Goal: Transaction & Acquisition: Book appointment/travel/reservation

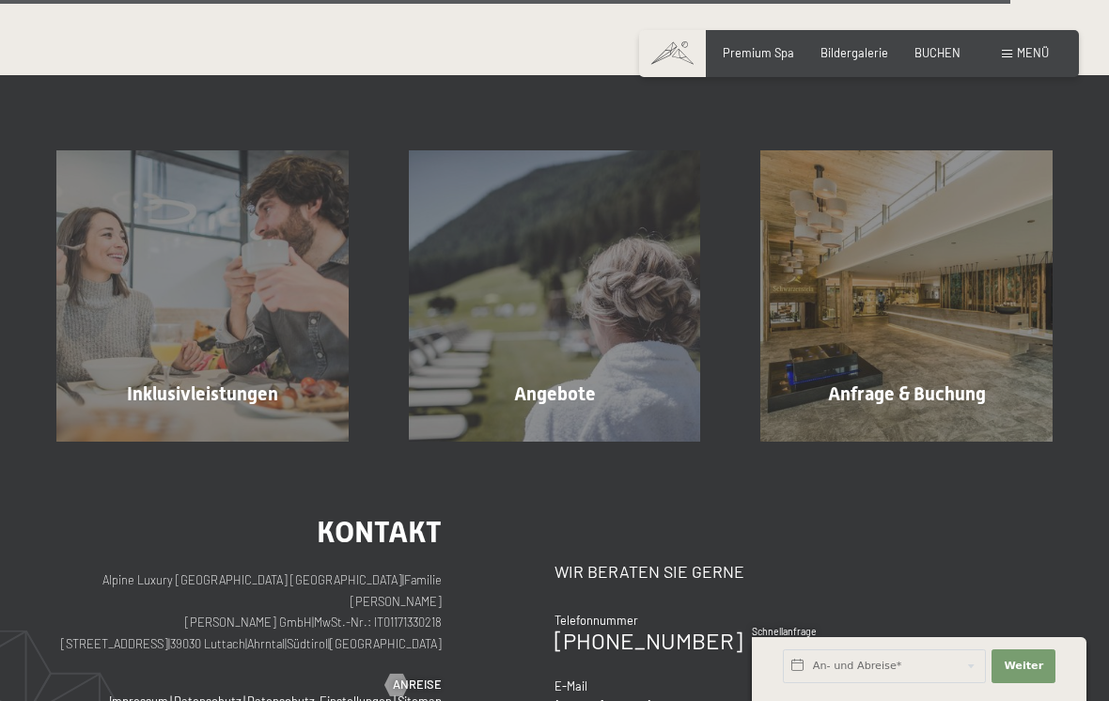
scroll to position [4204, 0]
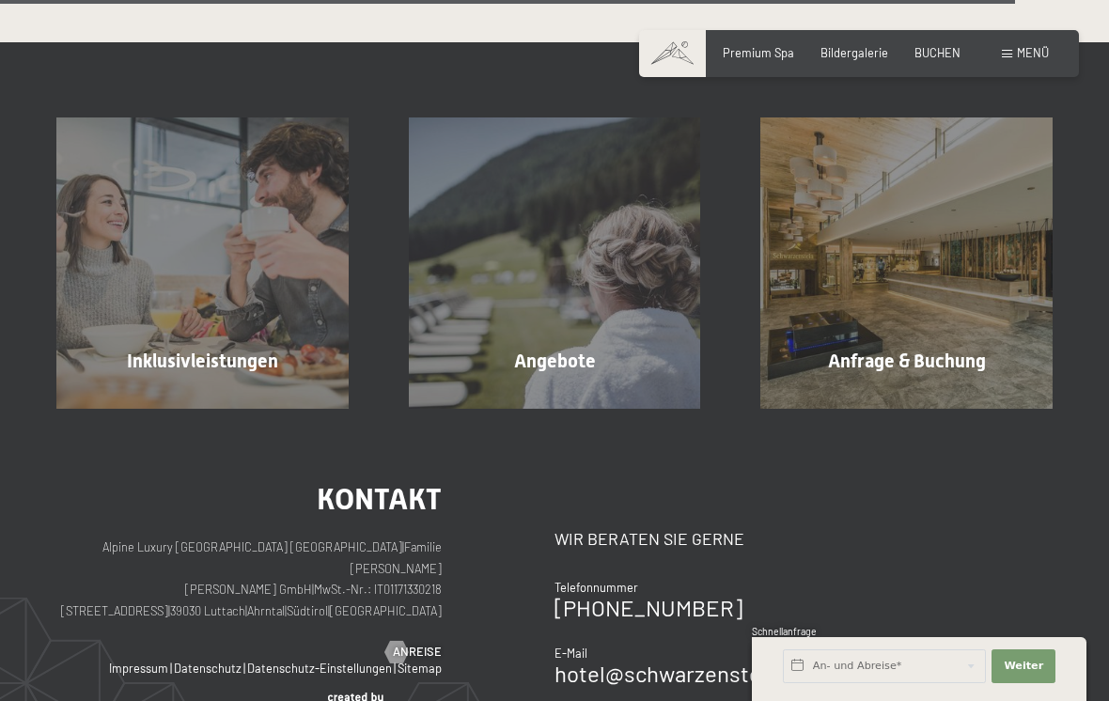
click at [234, 271] on div "Inklusivleistungen Mehr erfahren" at bounding box center [202, 263] width 352 height 292
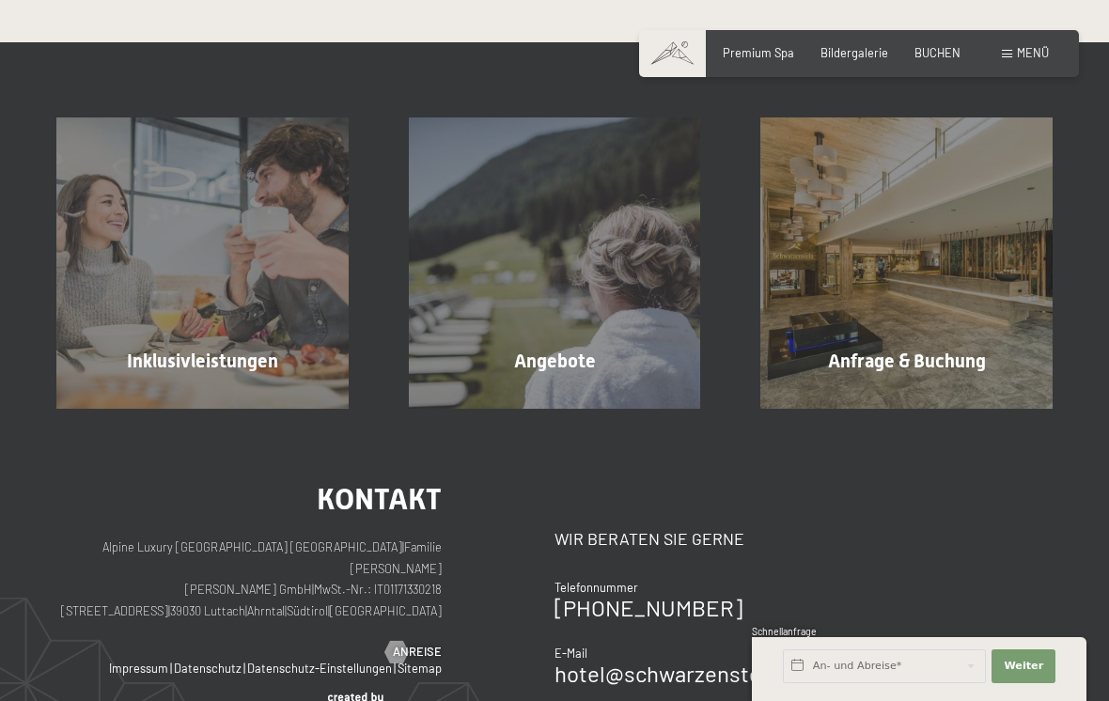
scroll to position [0, 0]
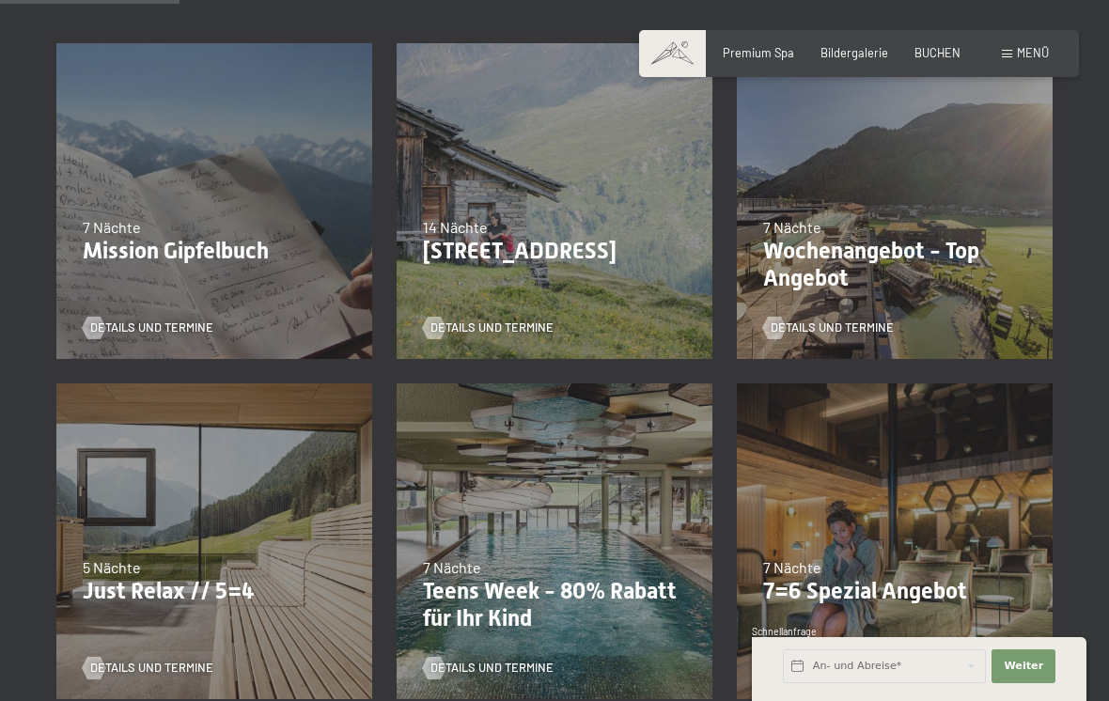
scroll to position [456, 0]
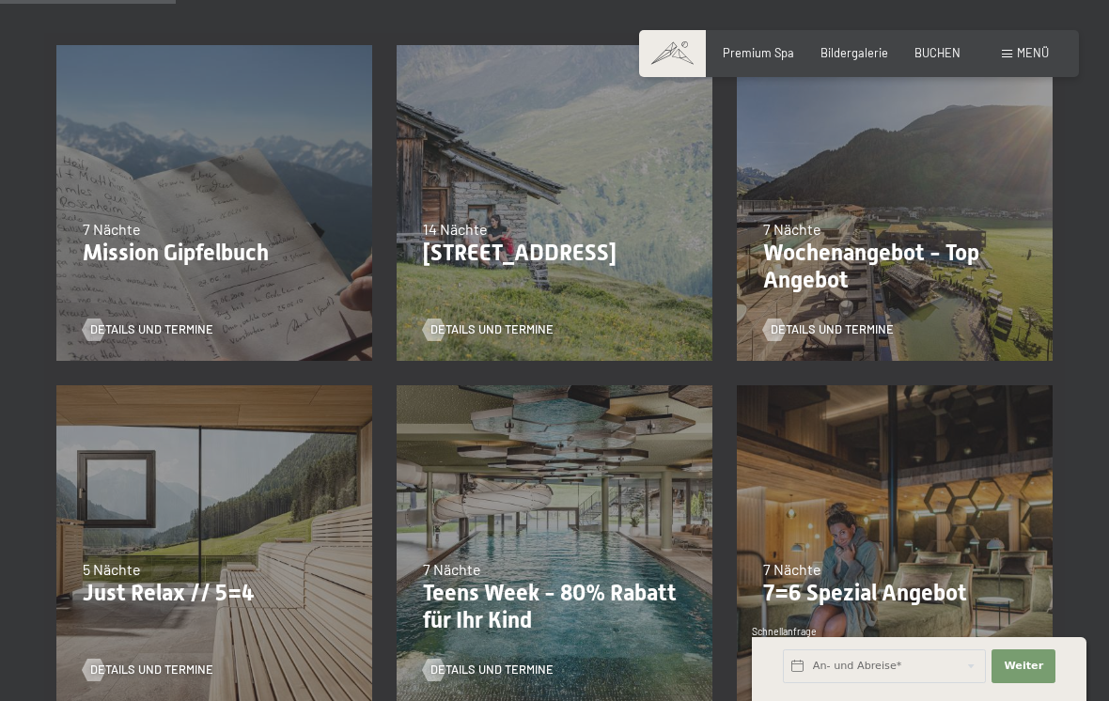
click at [884, 257] on p "Wochenangebot - Top Angebot" at bounding box center [894, 267] width 263 height 54
click at [928, 230] on div "7 Nächte" at bounding box center [894, 229] width 263 height 21
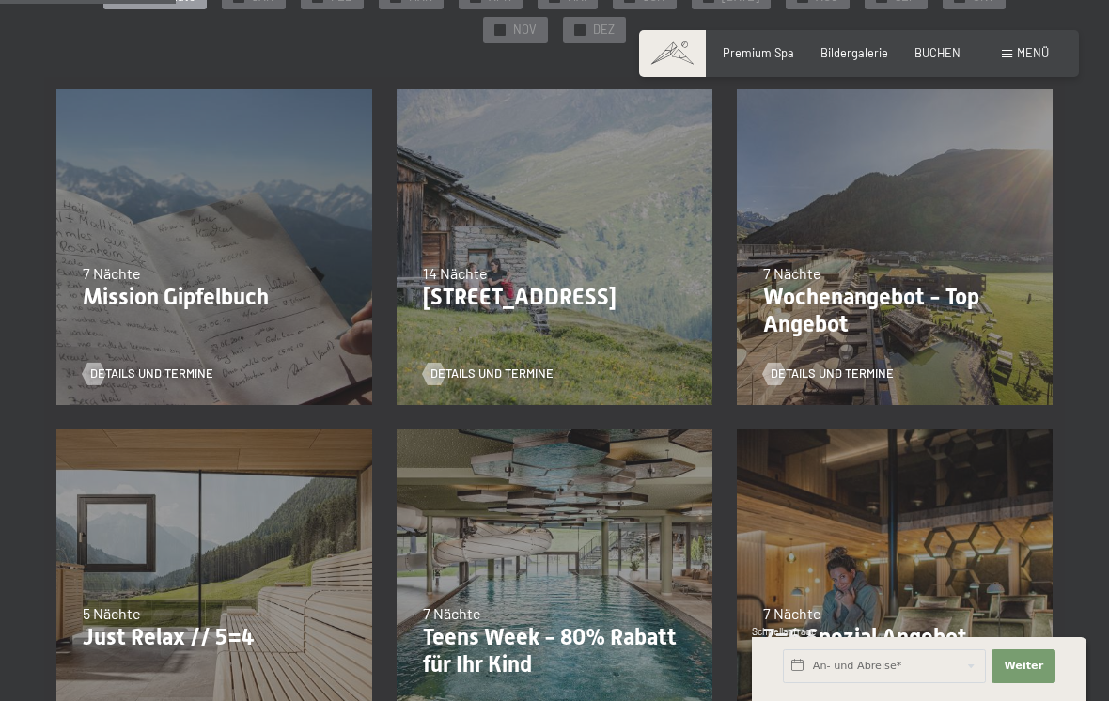
scroll to position [407, 0]
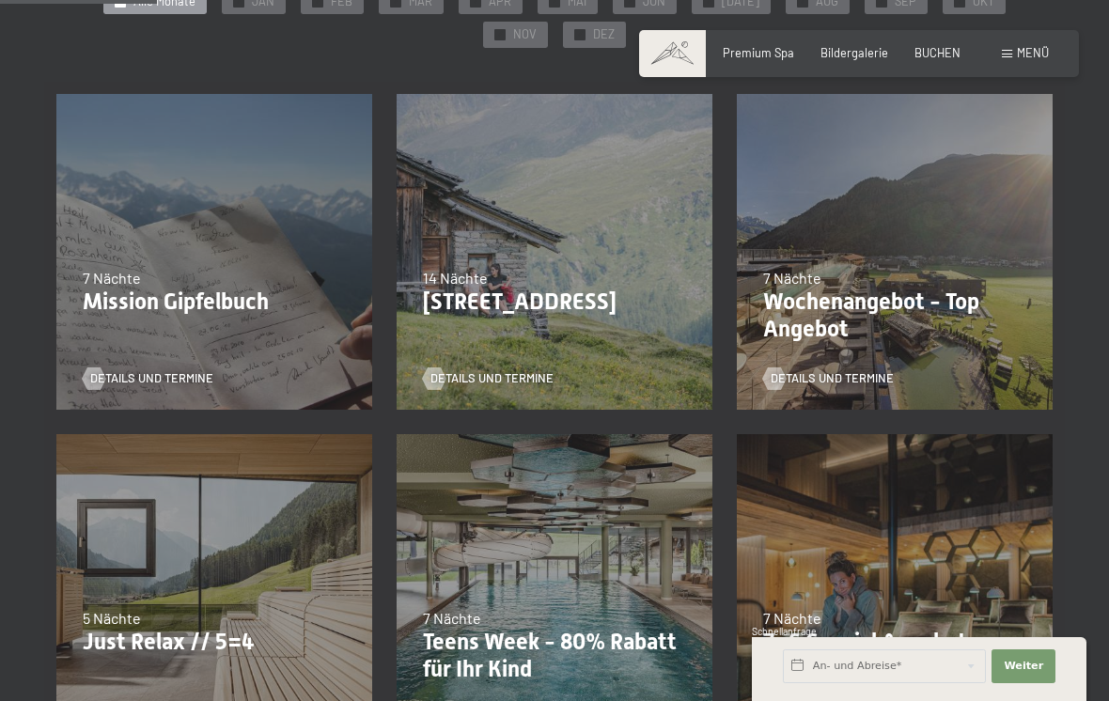
click at [816, 292] on p "Wochenangebot - Top Angebot" at bounding box center [894, 315] width 263 height 54
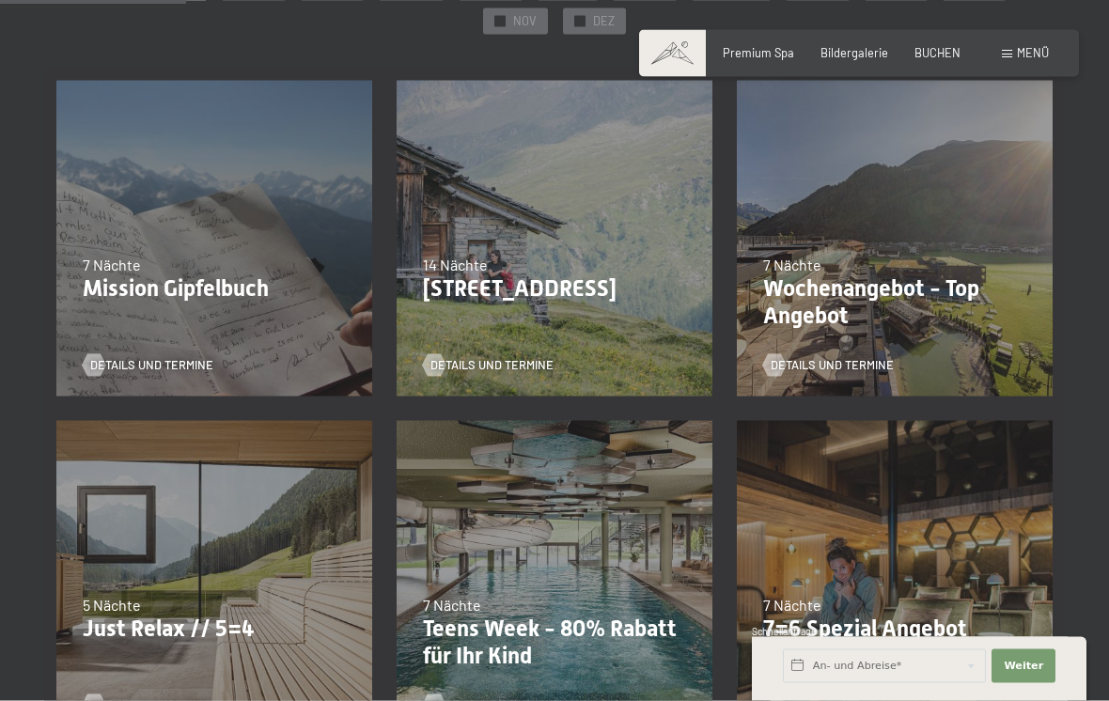
scroll to position [482, 0]
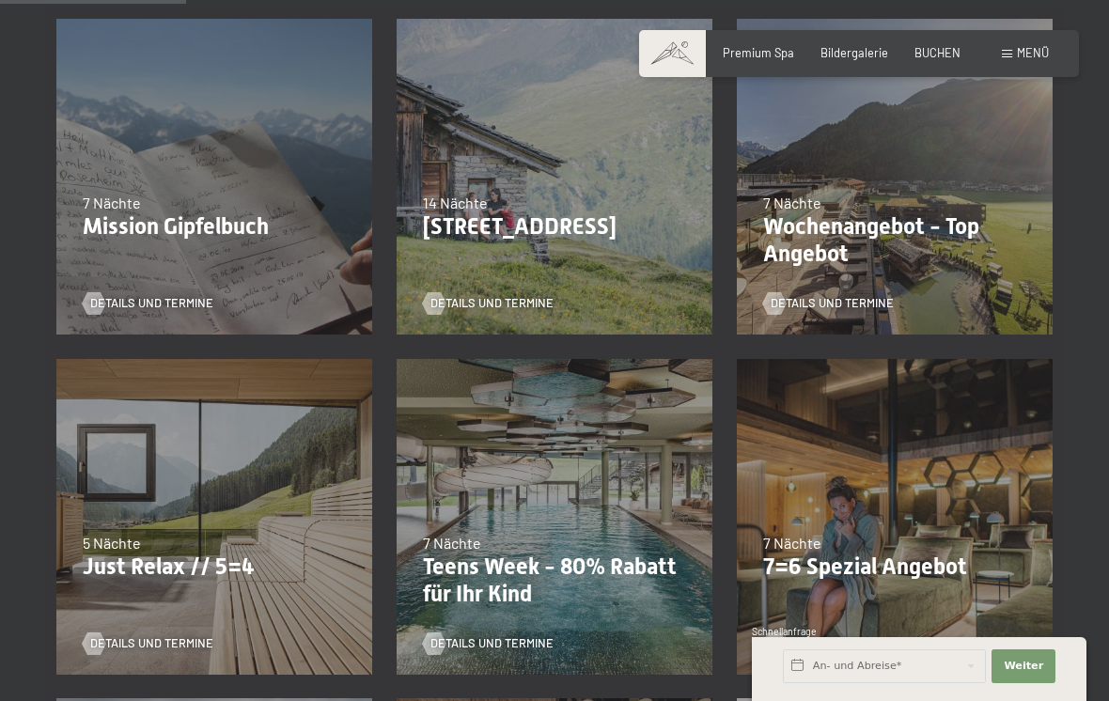
click at [846, 251] on p "Wochenangebot - Top Angebot" at bounding box center [894, 240] width 263 height 54
click at [886, 222] on p "Wochenangebot - Top Angebot" at bounding box center [894, 240] width 263 height 54
click at [781, 293] on div at bounding box center [774, 303] width 13 height 23
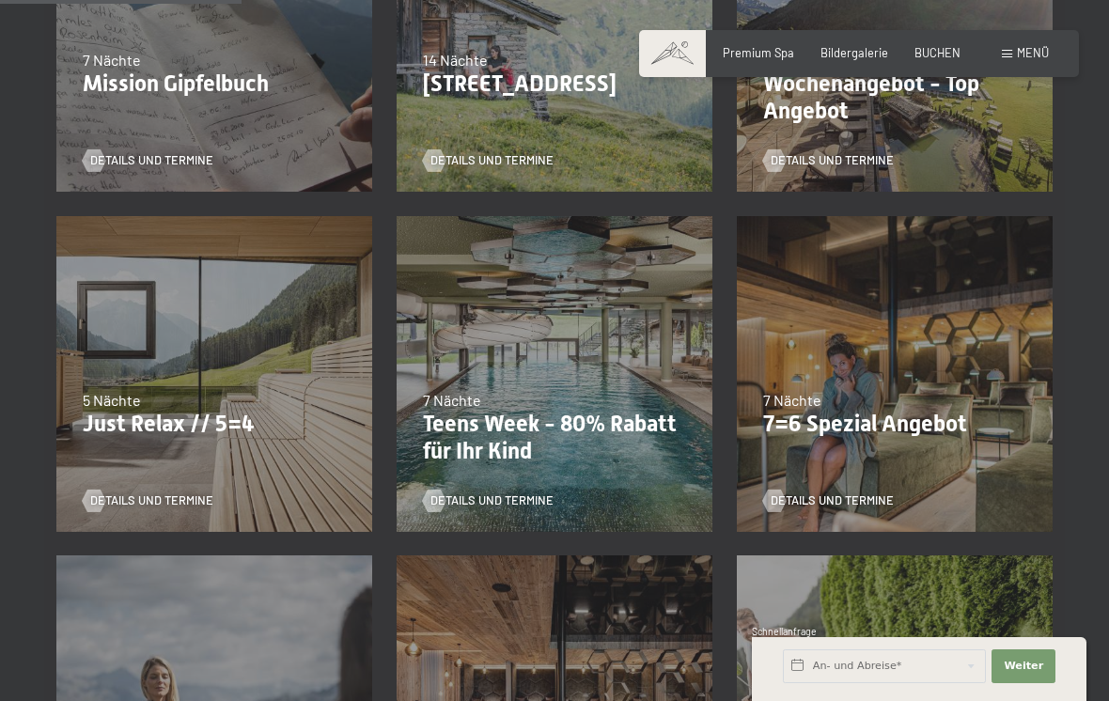
scroll to position [629, 0]
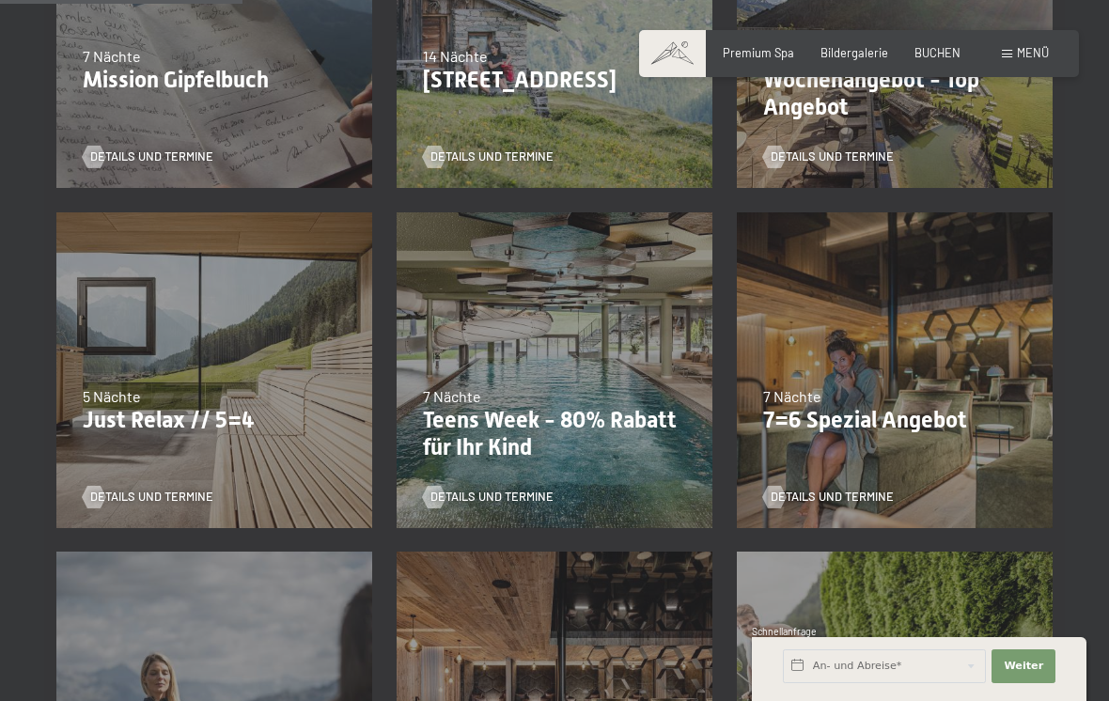
click at [917, 415] on p "7=6 Spezial Angebot" at bounding box center [894, 420] width 263 height 27
click at [791, 493] on span "Details und Termine" at bounding box center [831, 497] width 123 height 17
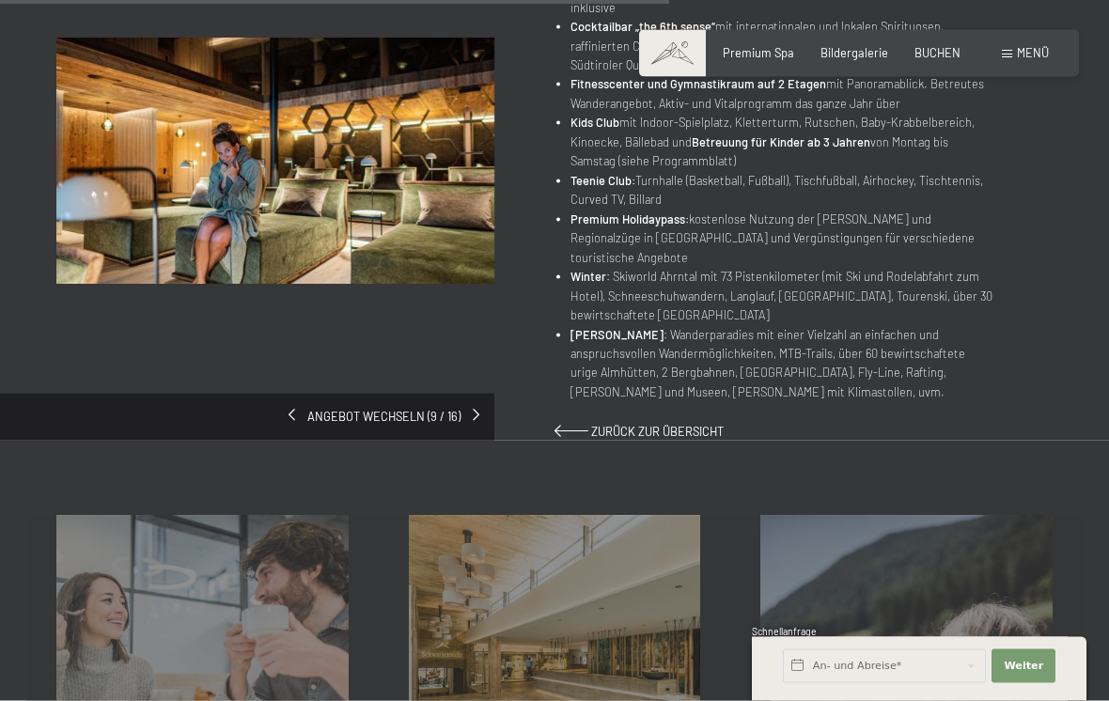
scroll to position [1058, 0]
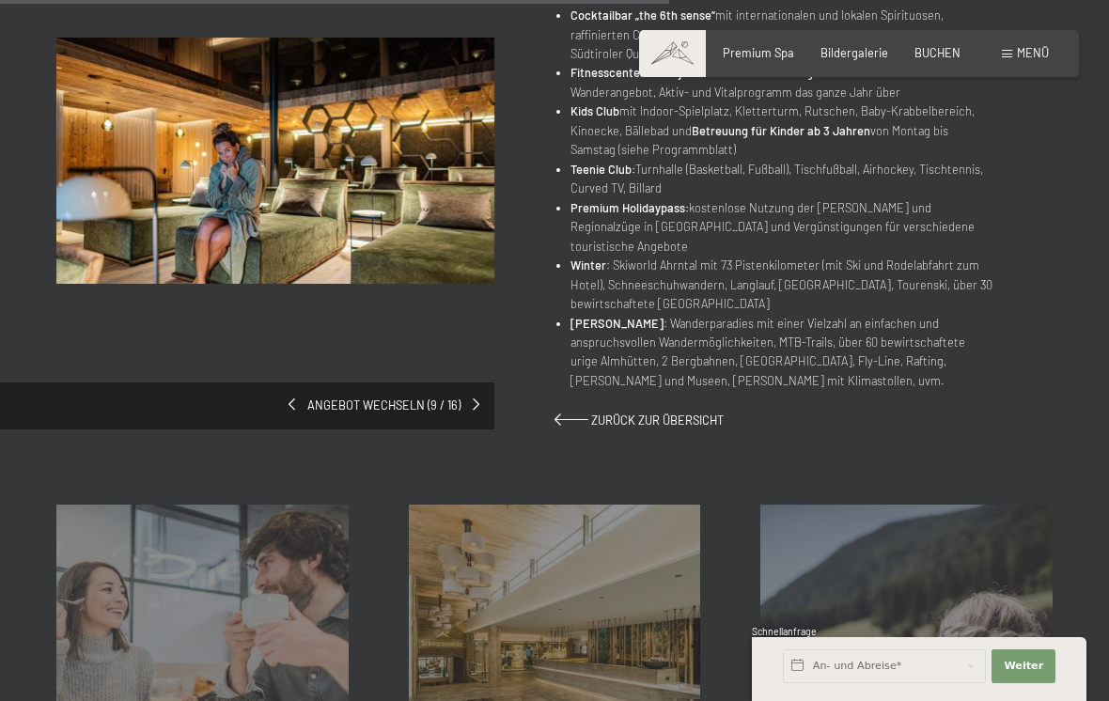
click at [488, 331] on div "Angebot wechseln (9 / 16)" at bounding box center [305, 191] width 498 height 306
click at [476, 398] on span at bounding box center [476, 404] width 7 height 12
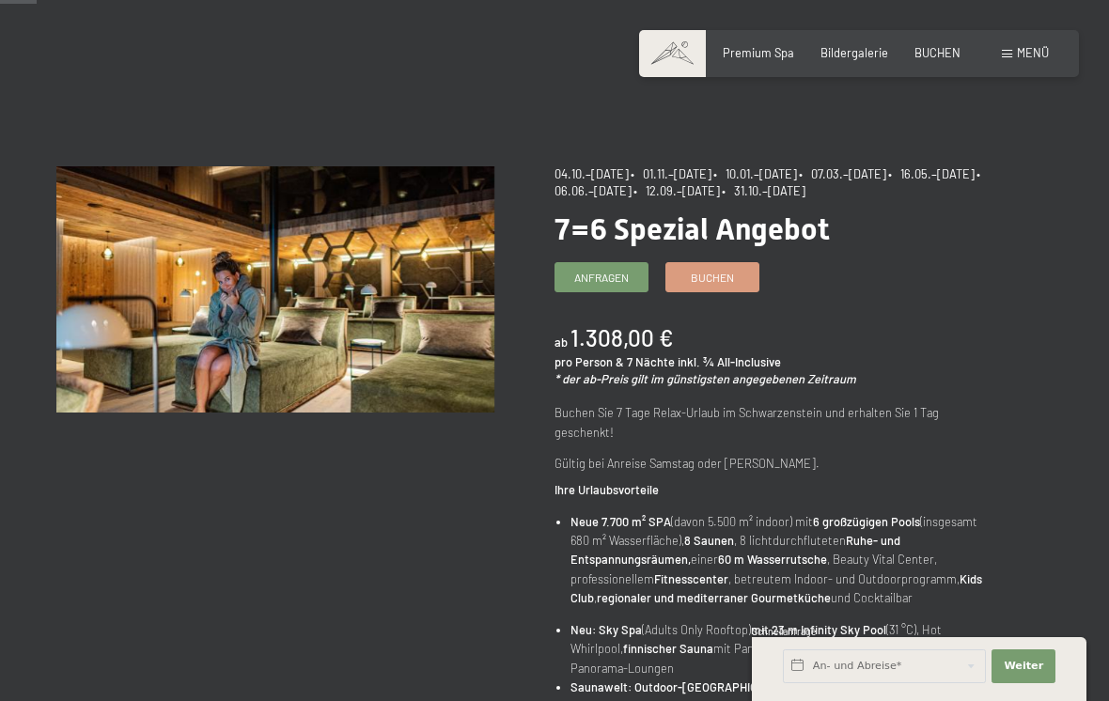
scroll to position [58, 0]
click at [324, 321] on img at bounding box center [275, 290] width 438 height 246
click at [135, 319] on img at bounding box center [275, 290] width 438 height 246
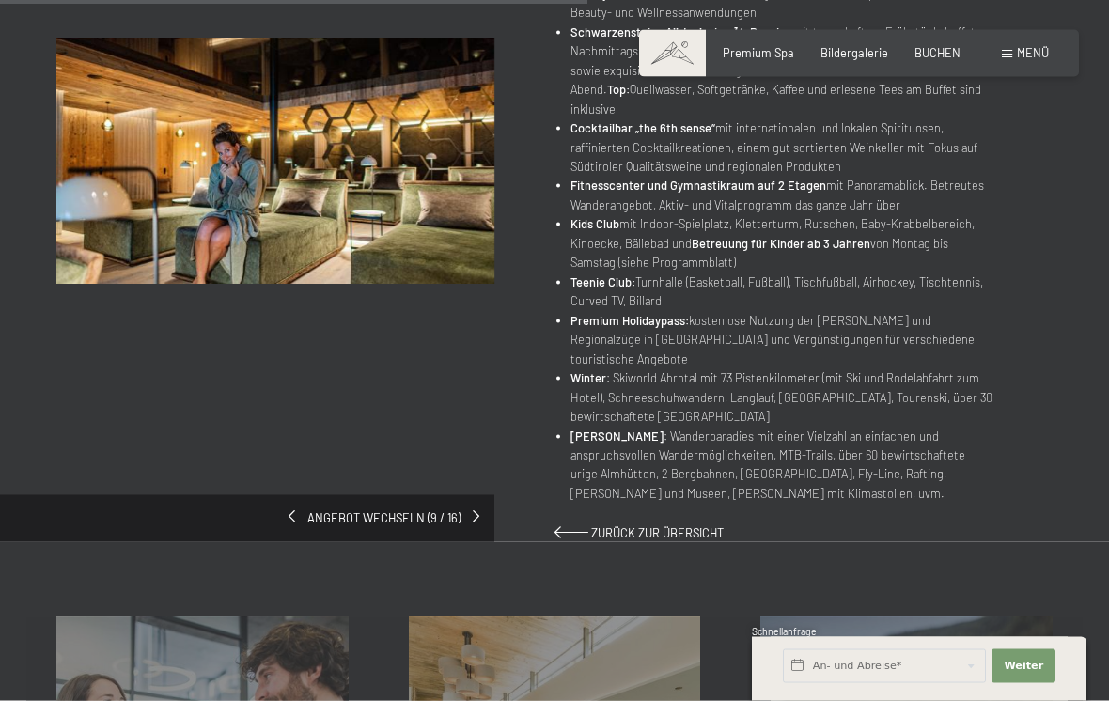
scroll to position [944, 0]
click at [762, 46] on span "Premium Spa" at bounding box center [758, 52] width 71 height 15
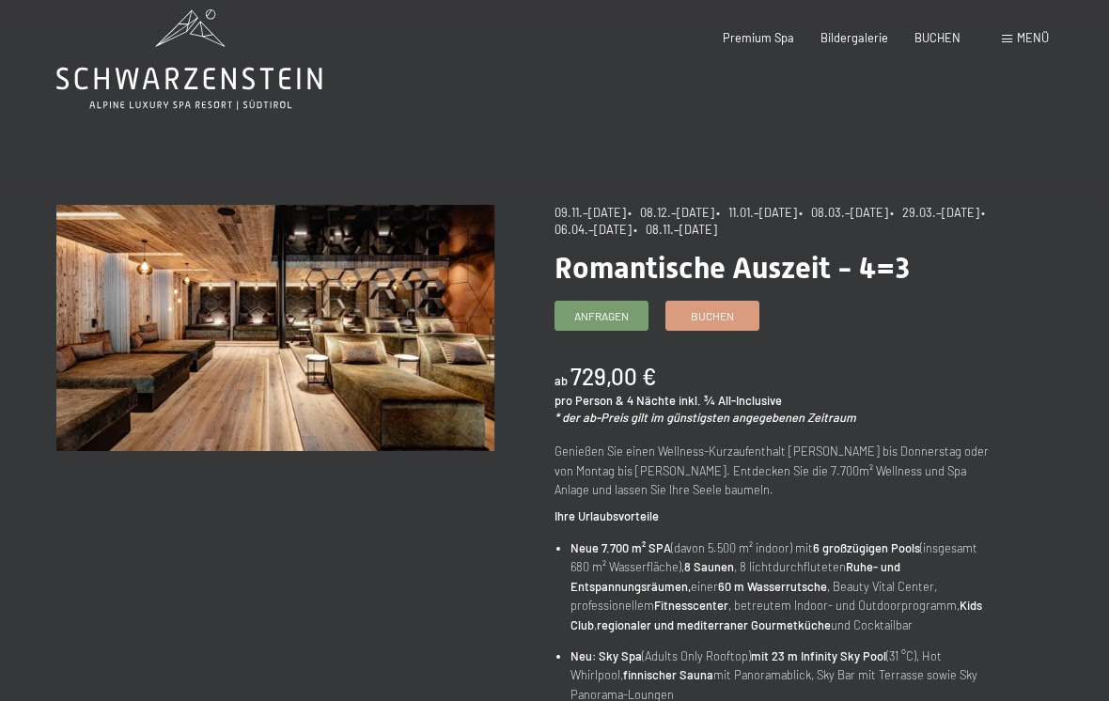
scroll to position [23, 0]
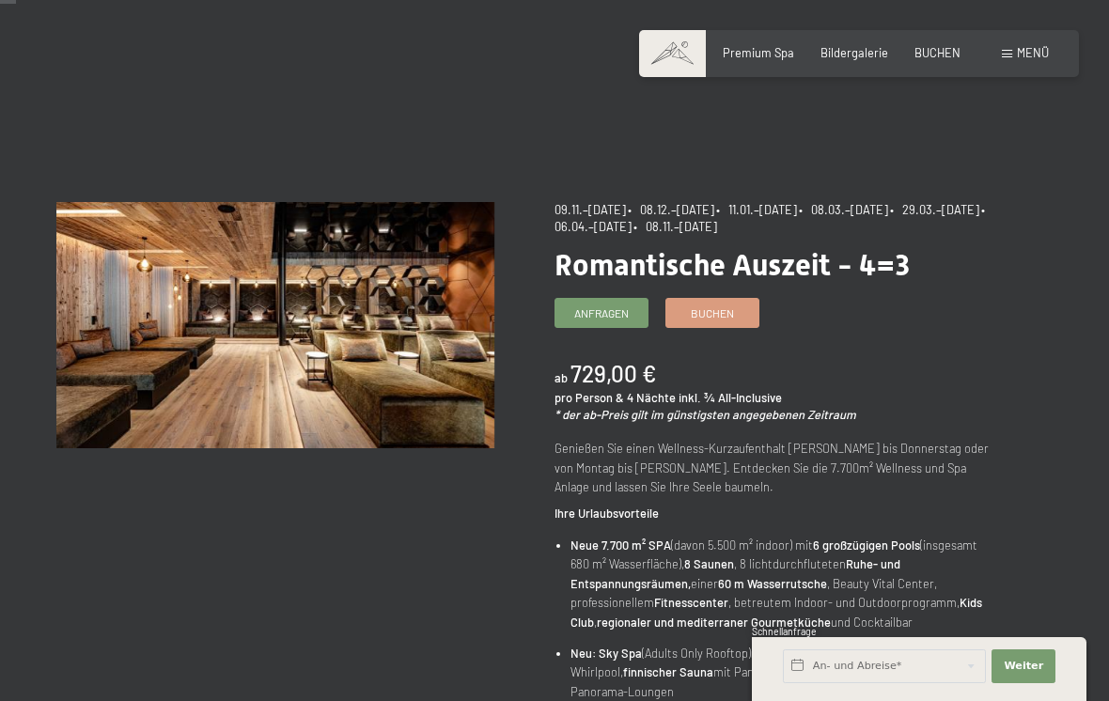
click at [1014, 45] on div "Menü" at bounding box center [1025, 53] width 47 height 17
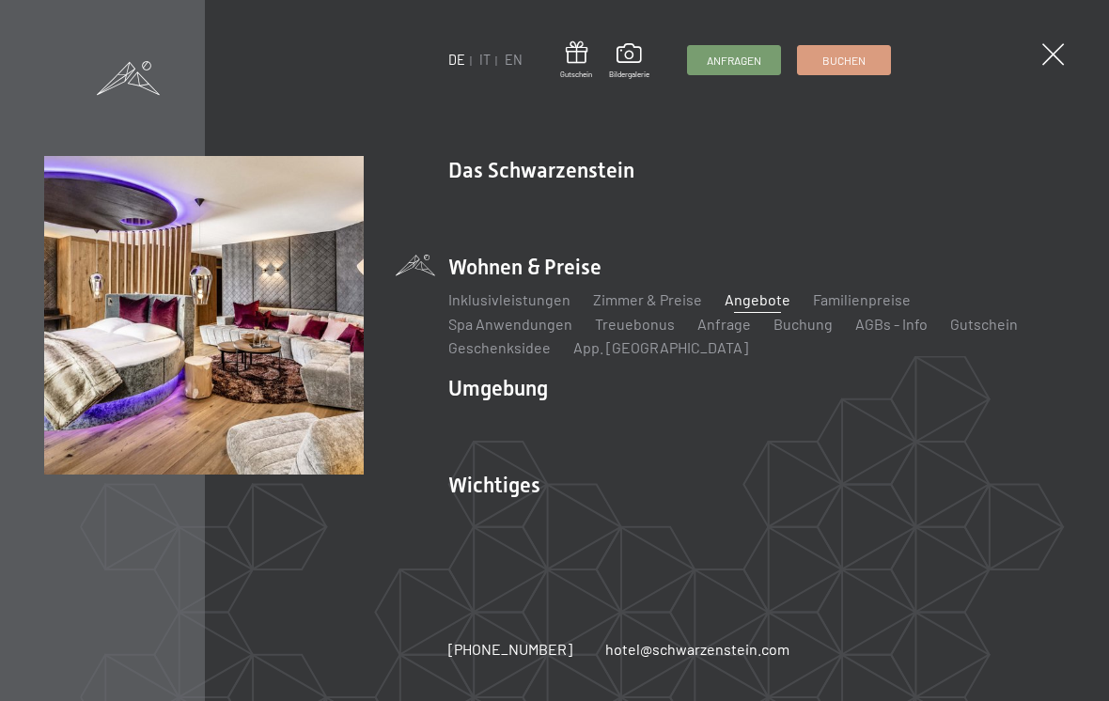
click at [952, 139] on div "DE IT EN Gutschein Bildergalerie Anfragen Buchen DE IT EN Das Schwarzenstein Ne…" at bounding box center [554, 350] width 1109 height 701
click at [1046, 59] on span at bounding box center [1053, 54] width 22 height 22
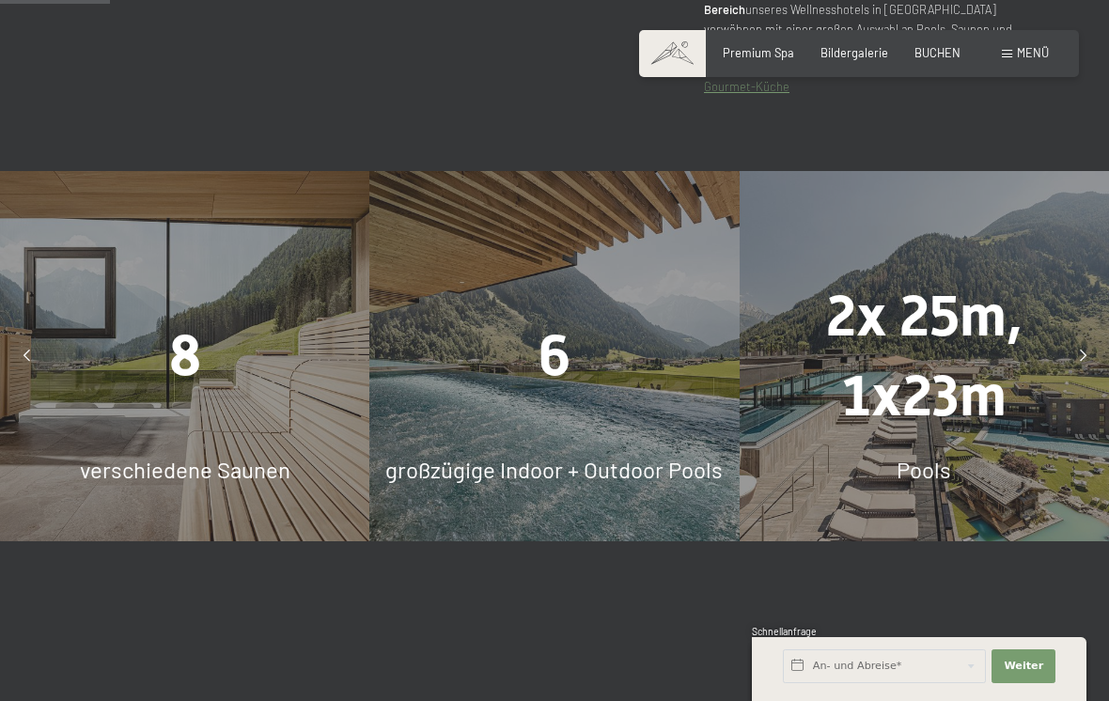
scroll to position [1057, 0]
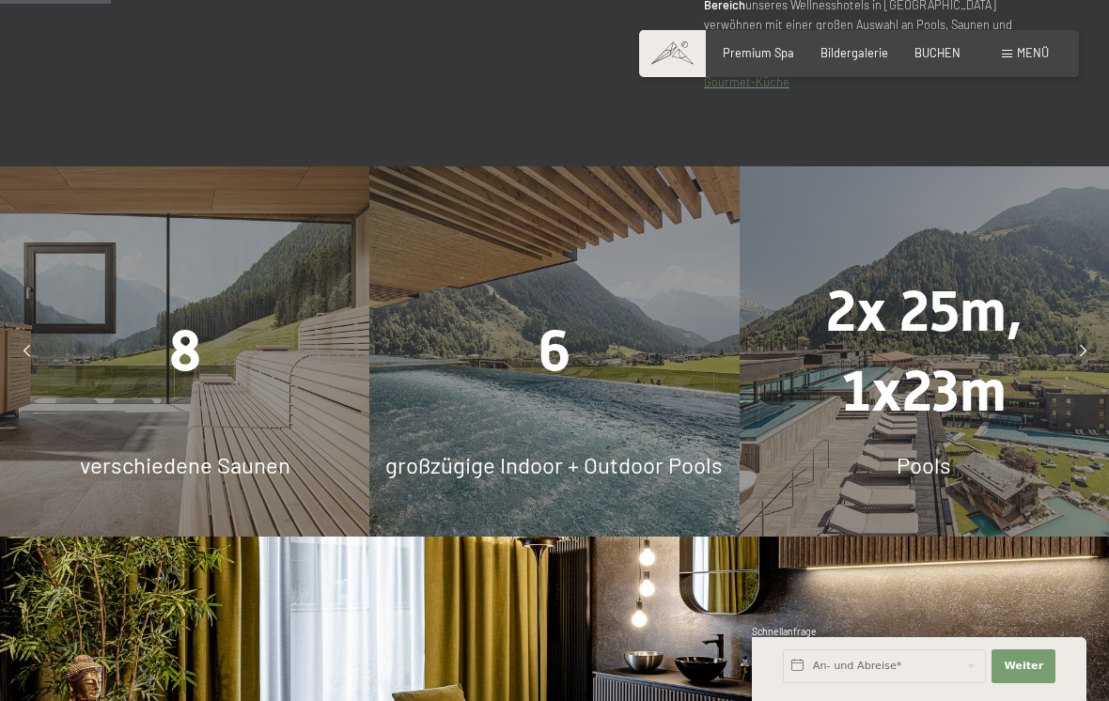
click at [196, 333] on span "8" at bounding box center [185, 352] width 32 height 66
click at [22, 346] on div at bounding box center [27, 352] width 38 height 38
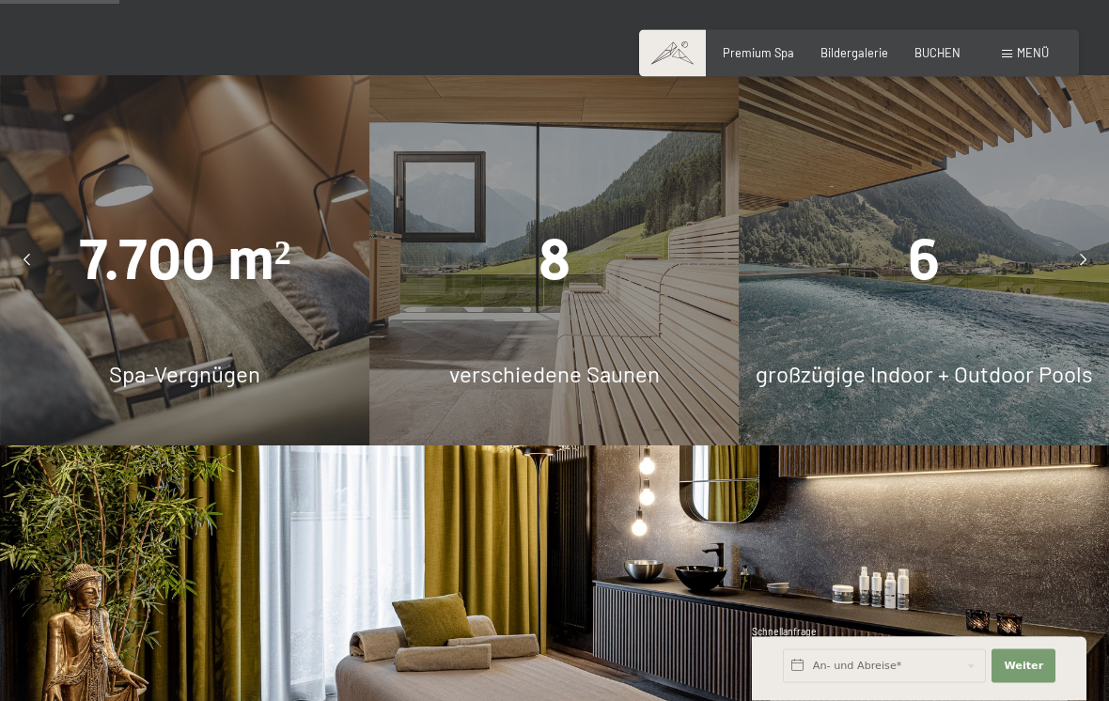
scroll to position [1168, 0]
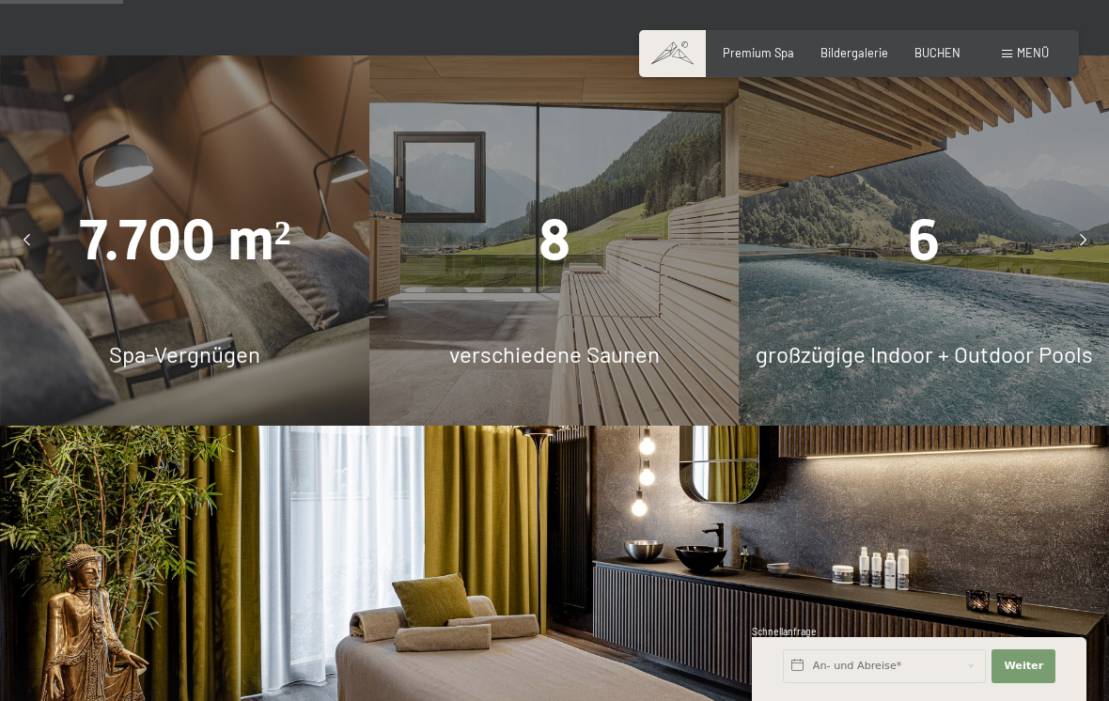
click at [22, 245] on div at bounding box center [27, 241] width 38 height 38
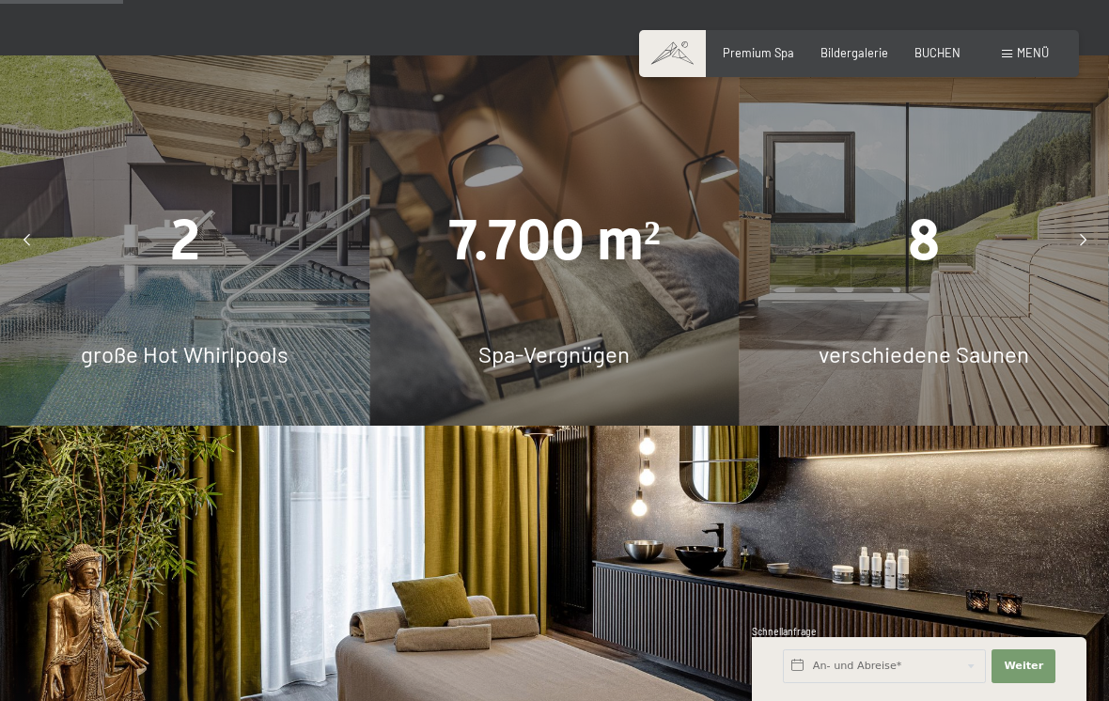
click at [37, 238] on div at bounding box center [27, 241] width 38 height 38
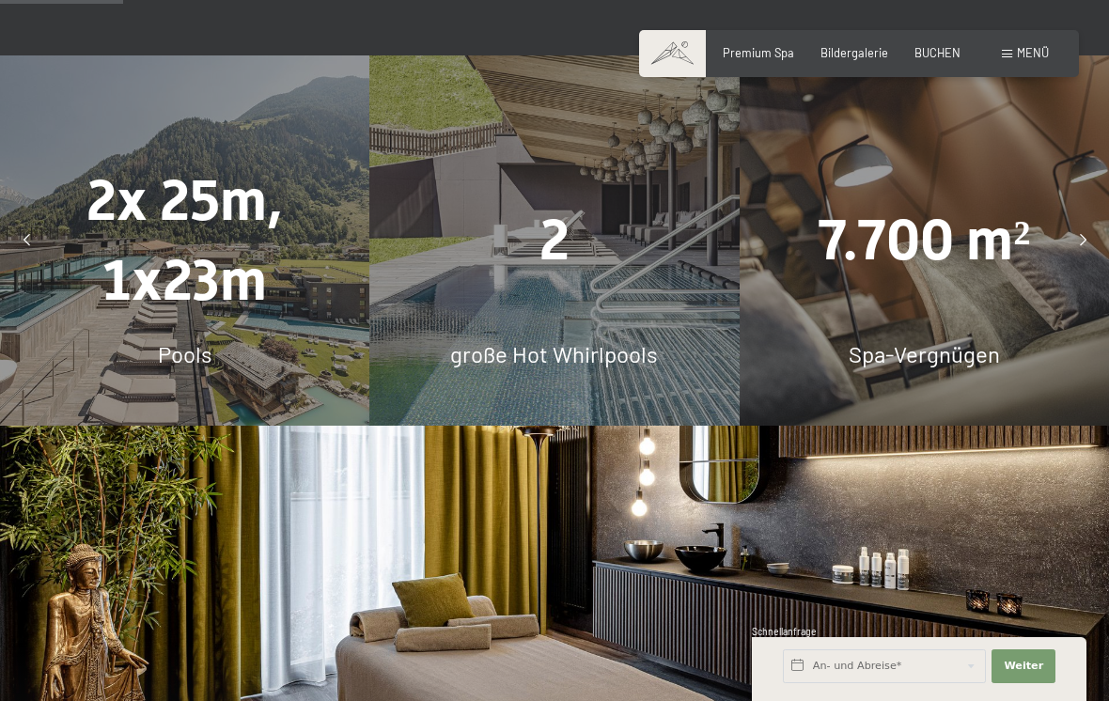
click at [29, 227] on div at bounding box center [27, 241] width 38 height 38
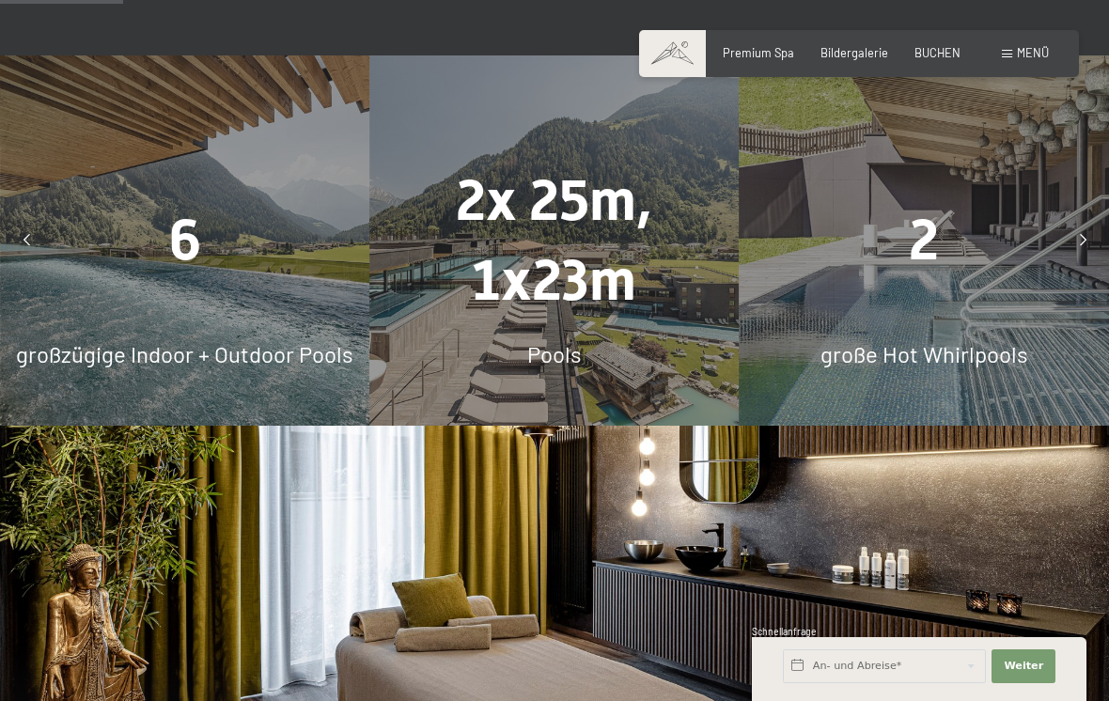
click at [25, 231] on div at bounding box center [27, 241] width 38 height 38
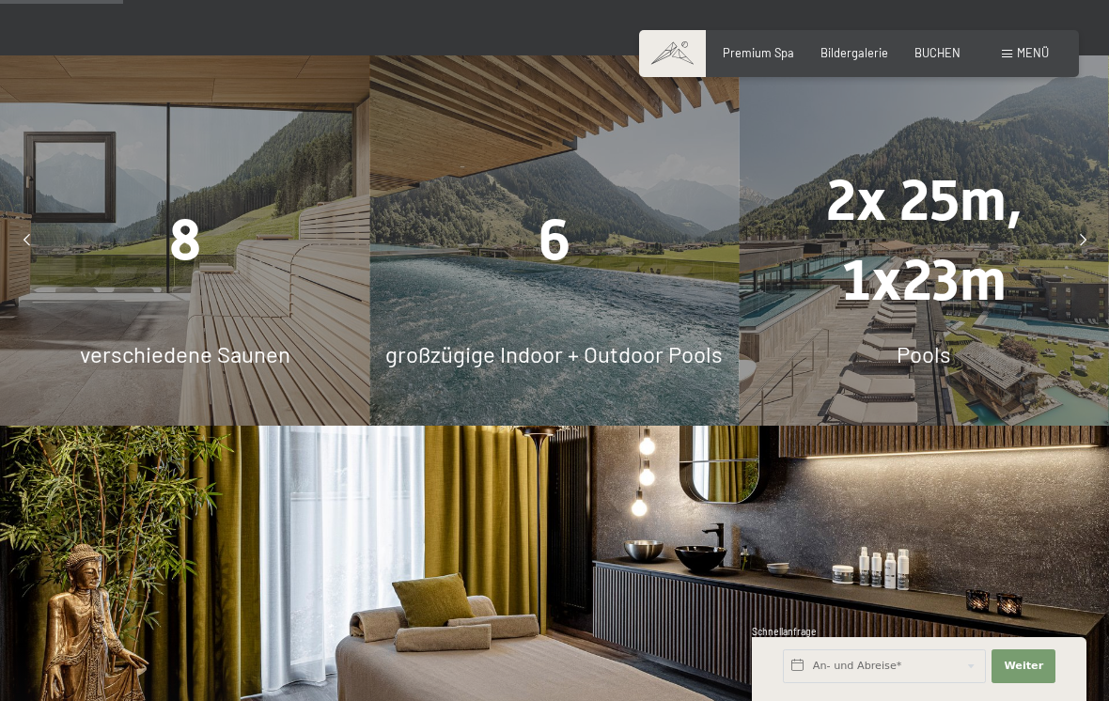
click at [34, 239] on div at bounding box center [27, 241] width 38 height 38
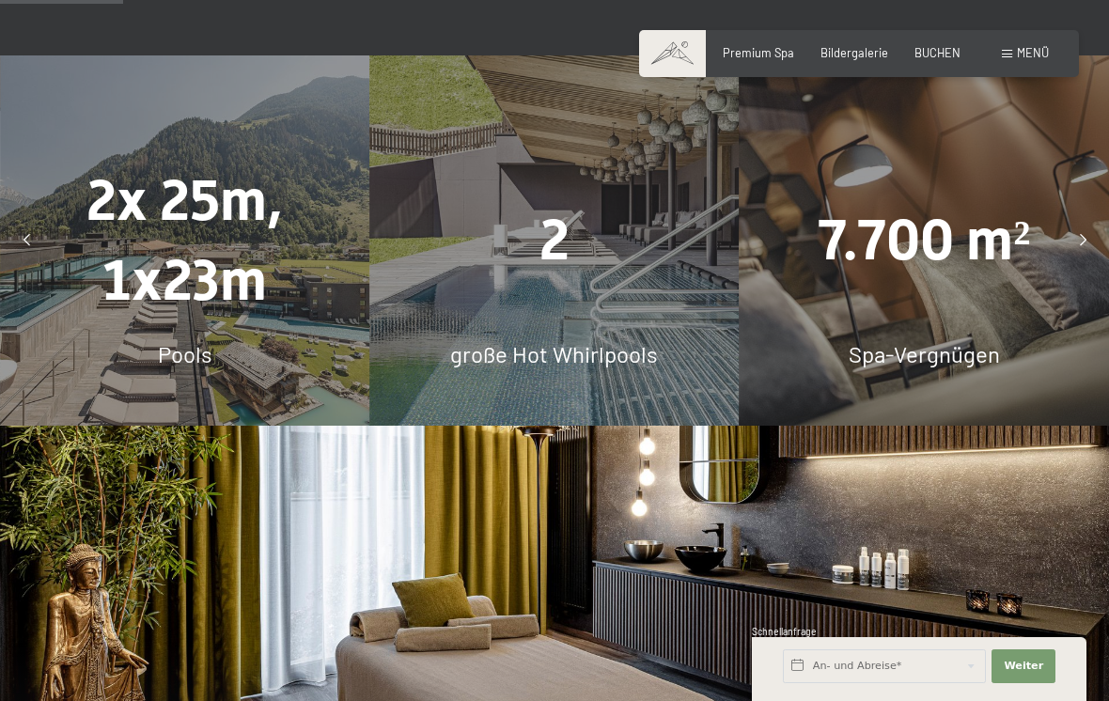
click at [882, 309] on div "7.700 m² Spa-Vergnügen" at bounding box center [923, 239] width 369 height 369
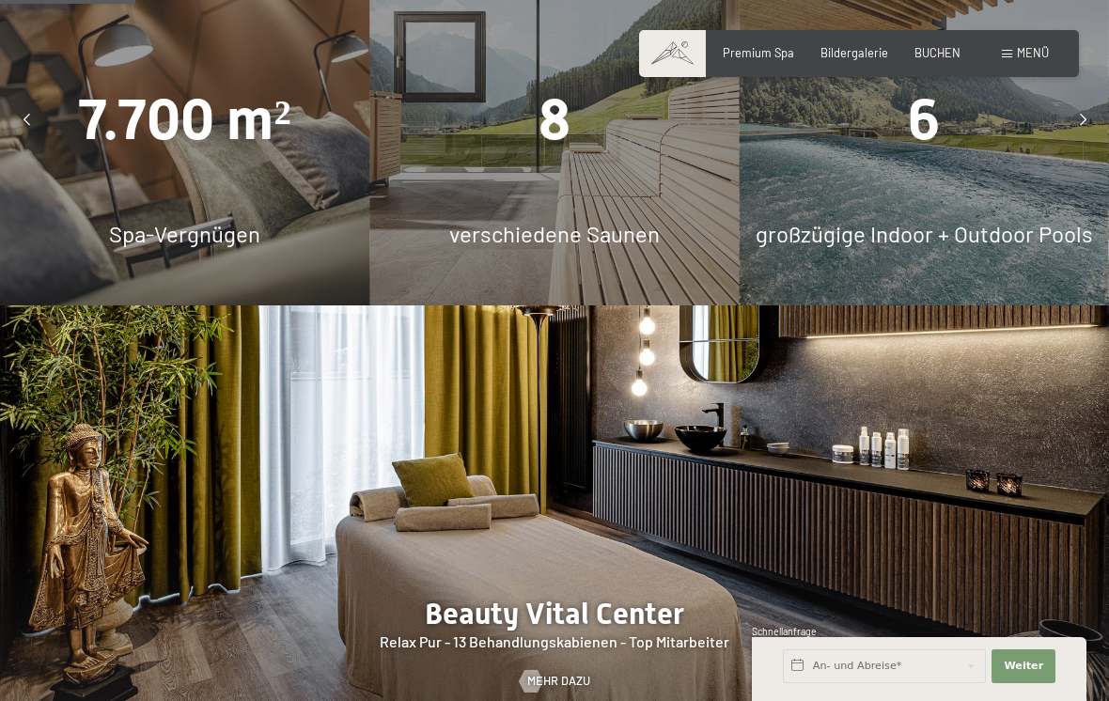
scroll to position [1285, 0]
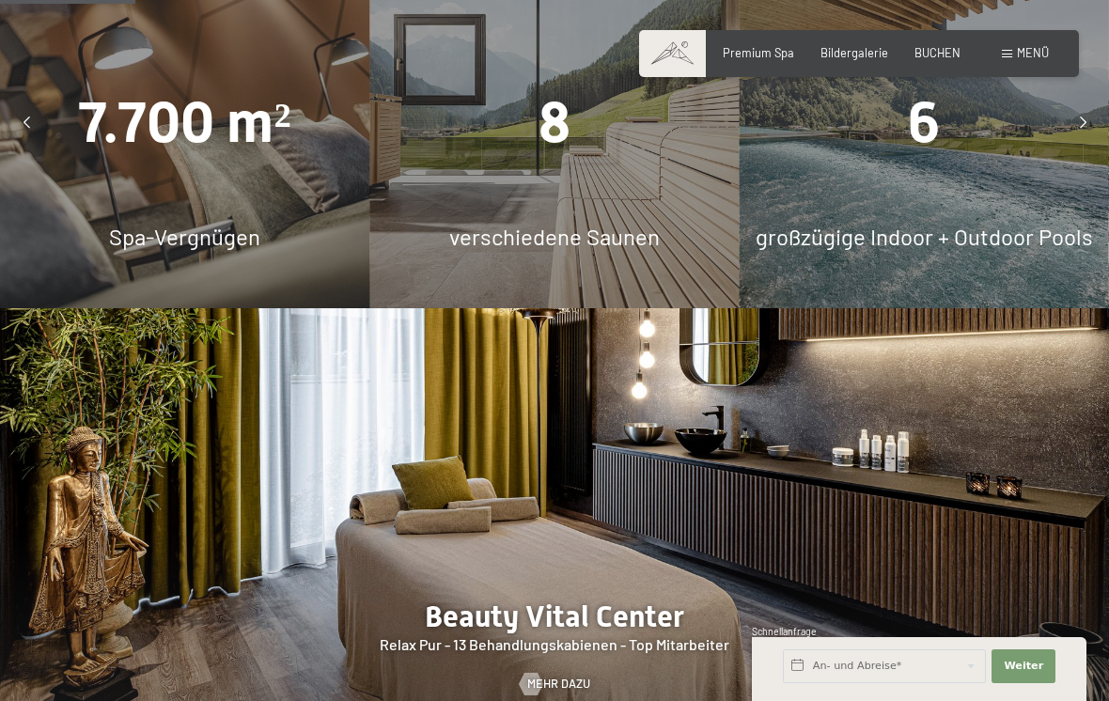
click at [1022, 231] on span "großzügige Indoor + Outdoor Pools" at bounding box center [923, 236] width 337 height 27
click at [623, 244] on span "verschiedene Saunen" at bounding box center [554, 236] width 210 height 27
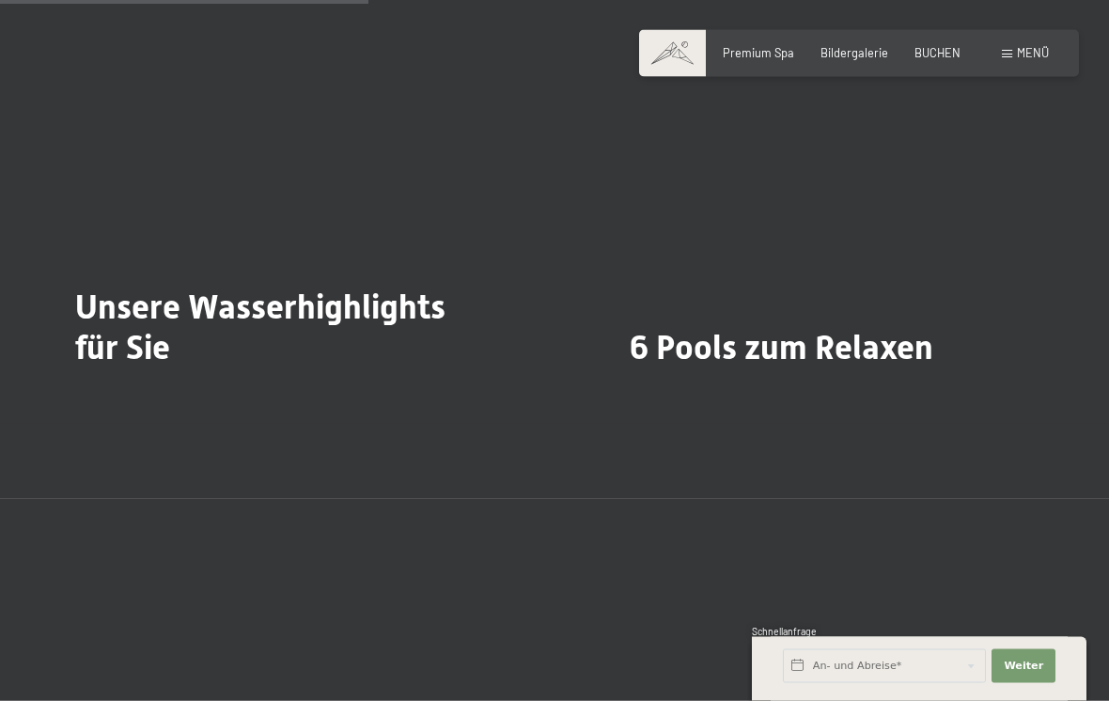
scroll to position [3504, 0]
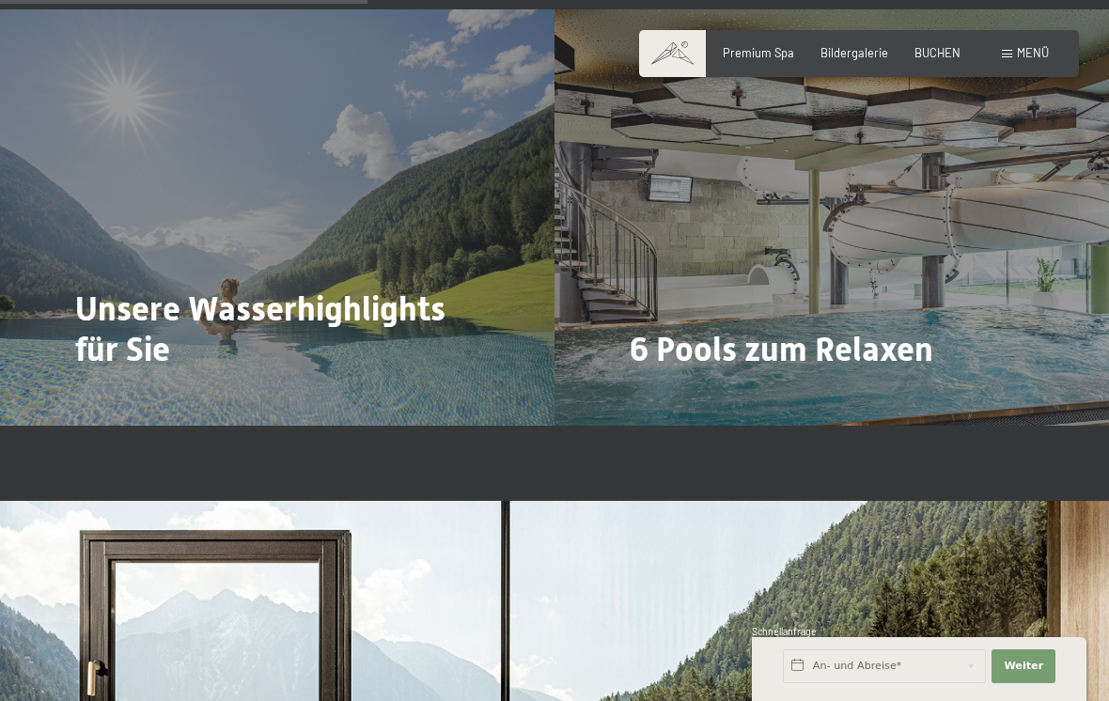
click at [111, 393] on span "Mehr dazu" at bounding box center [114, 401] width 63 height 17
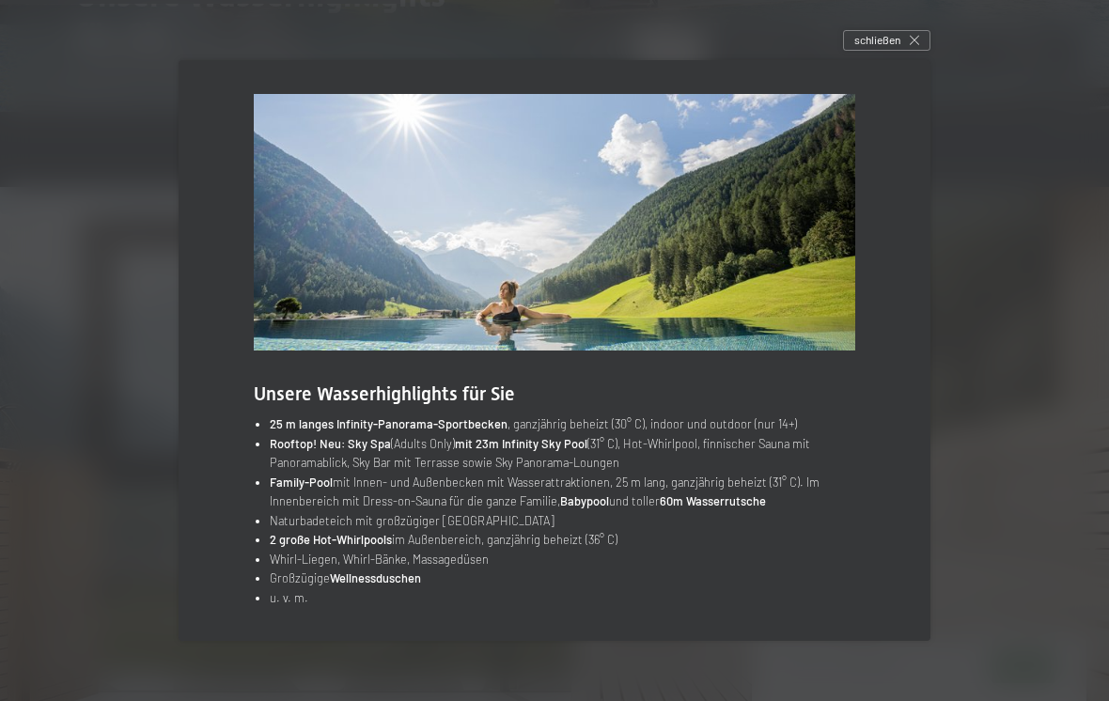
scroll to position [3817, 0]
click at [907, 51] on div "schließen" at bounding box center [886, 40] width 87 height 21
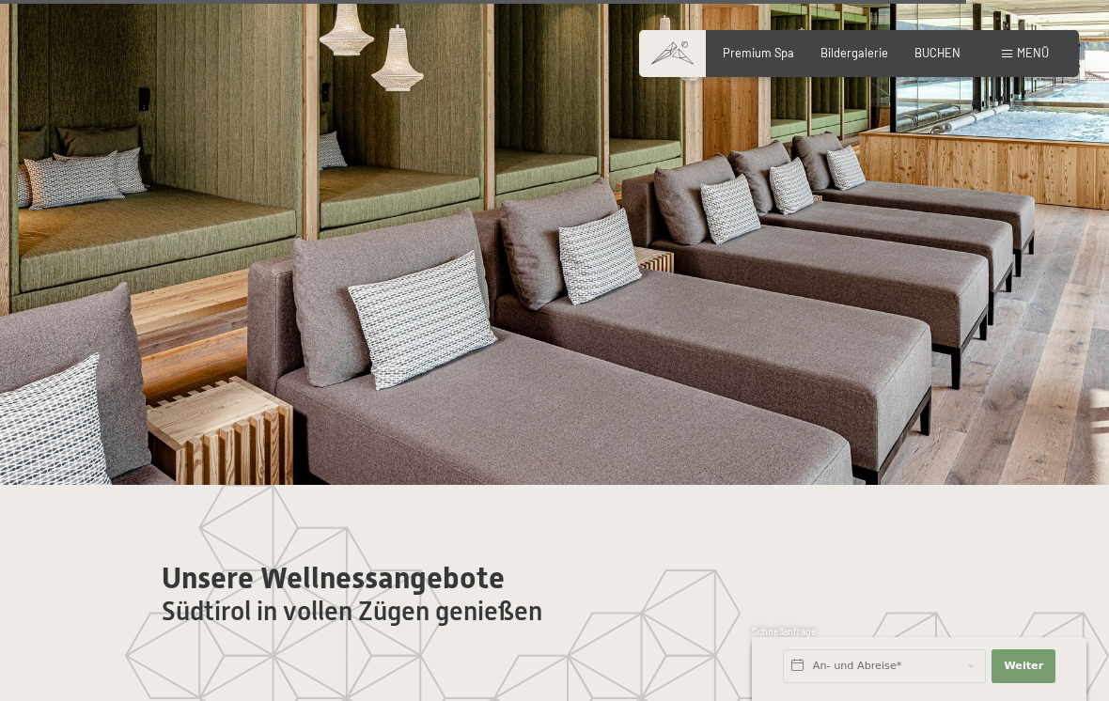
scroll to position [7955, 0]
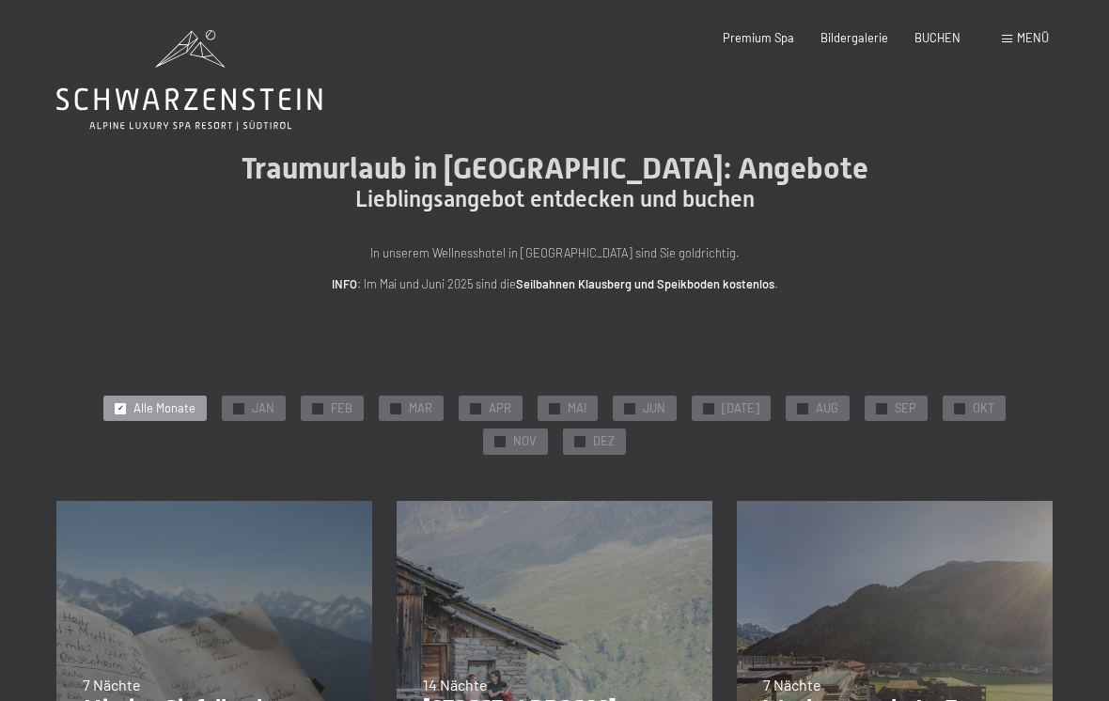
click at [894, 409] on span "SEP" at bounding box center [905, 408] width 22 height 17
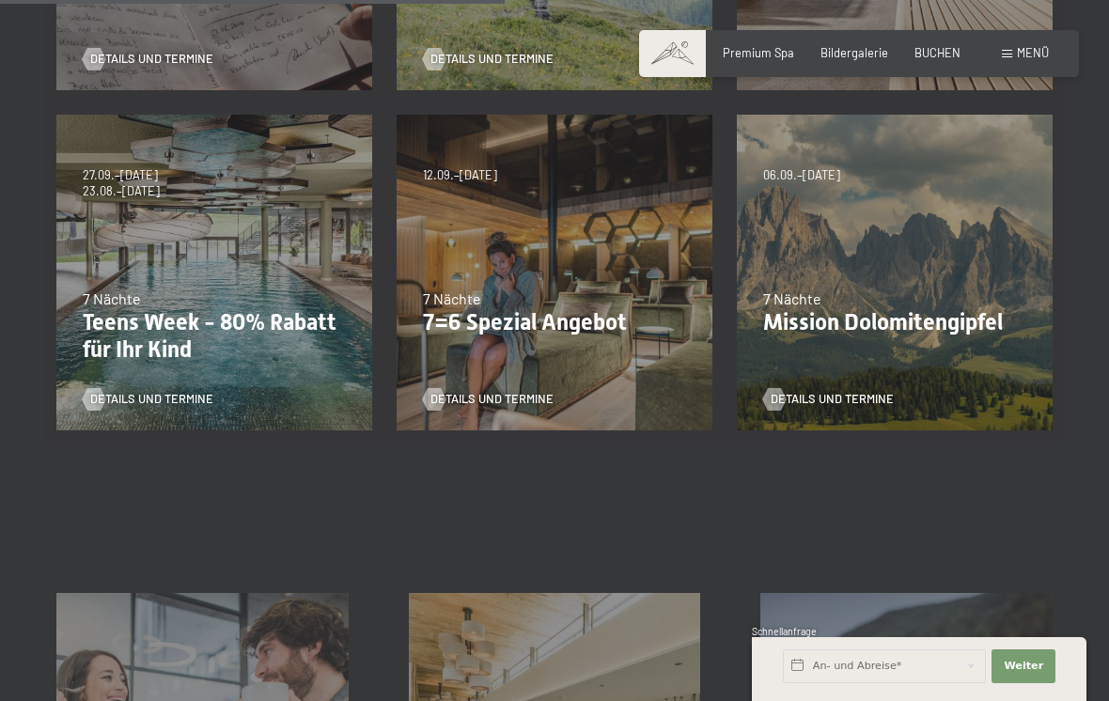
scroll to position [728, 0]
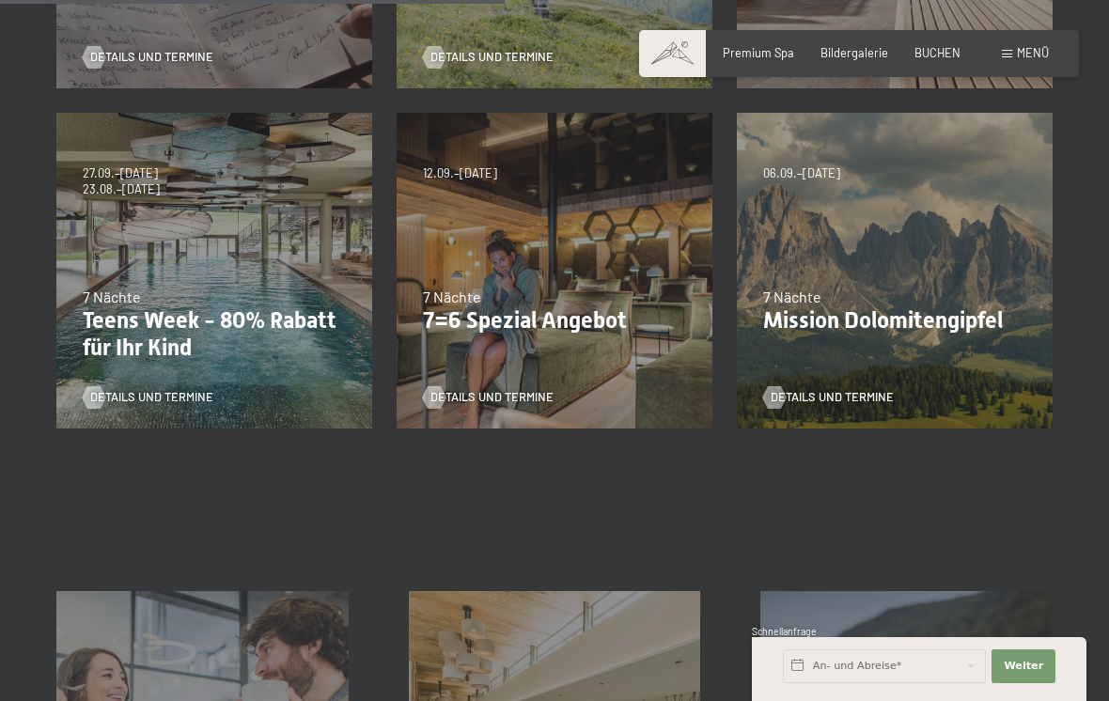
click at [779, 405] on div at bounding box center [774, 397] width 13 height 23
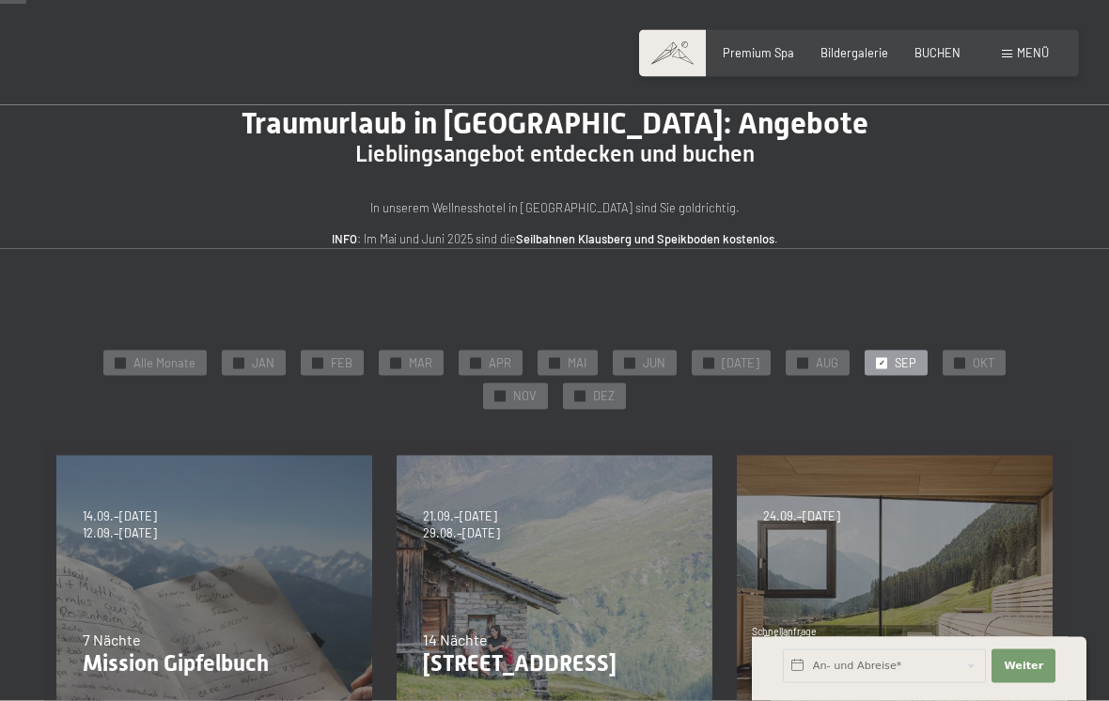
scroll to position [0, 0]
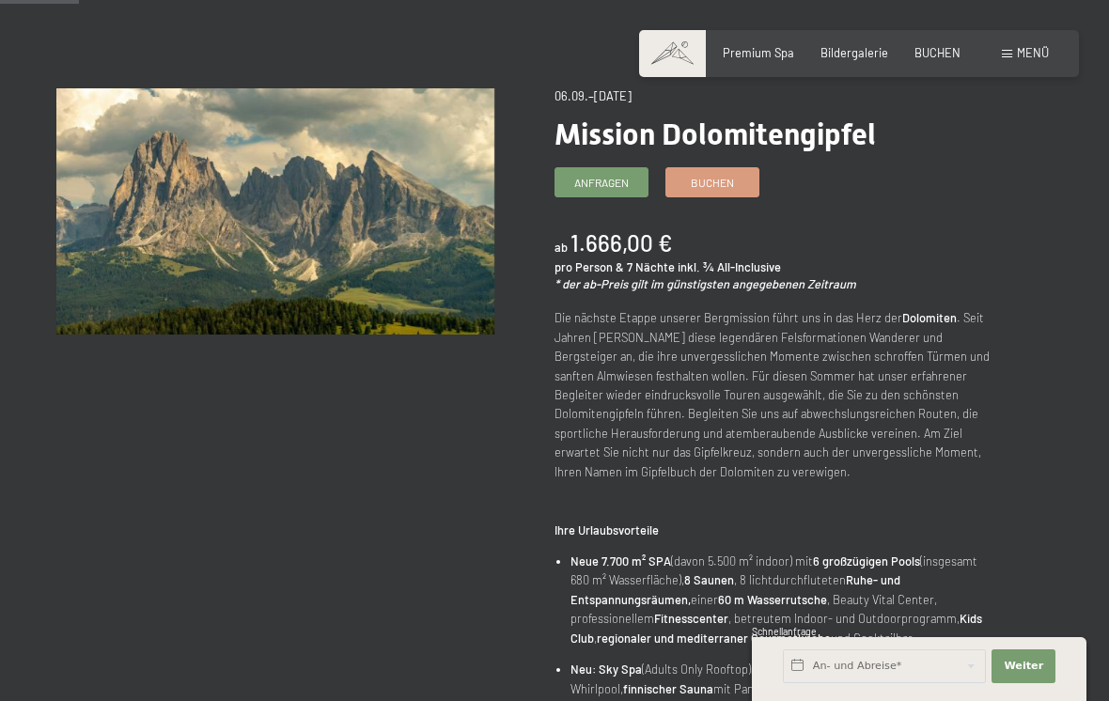
scroll to position [136, 0]
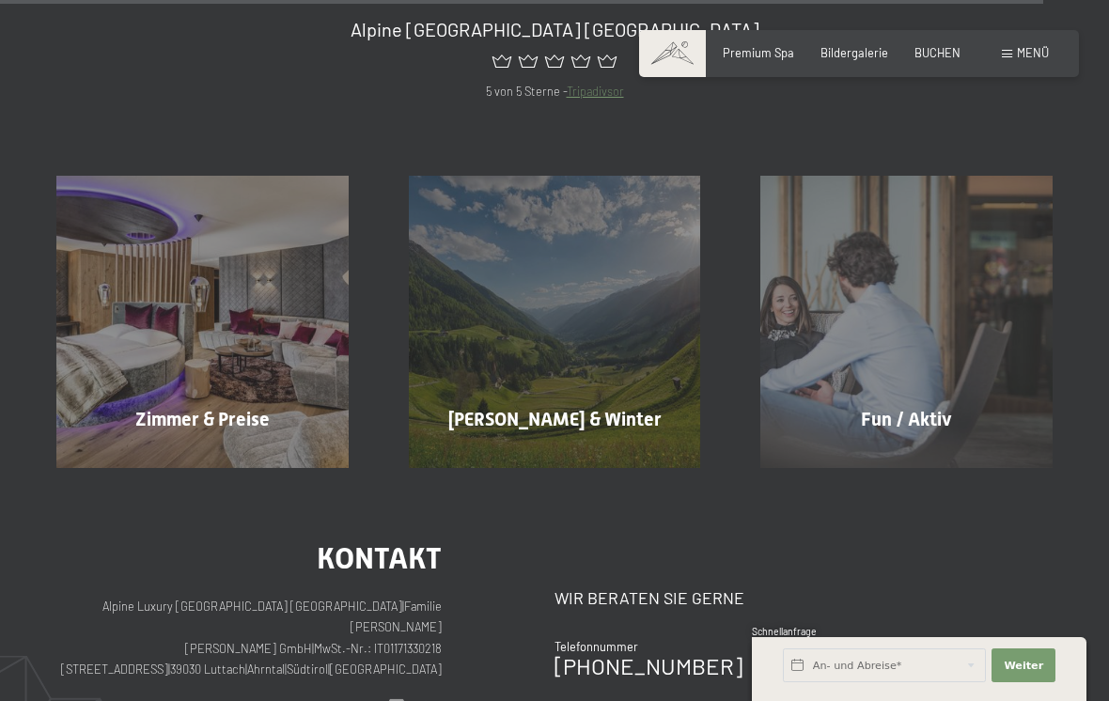
scroll to position [6396, 0]
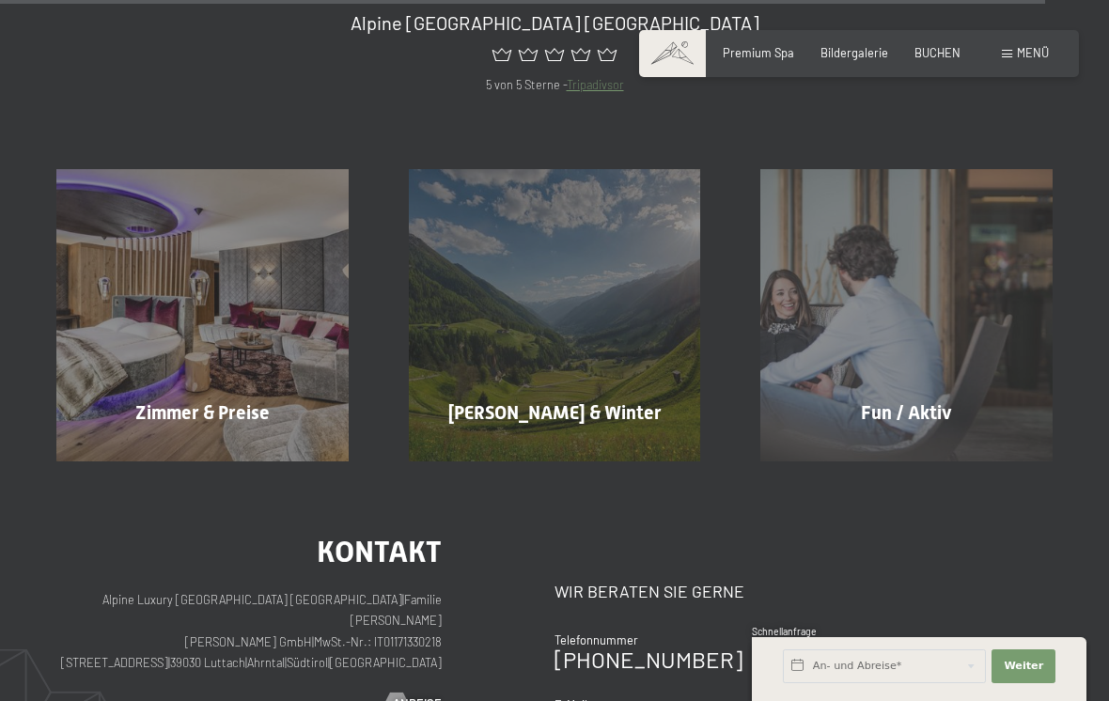
click at [251, 399] on div "Zimmer & Preise" at bounding box center [202, 412] width 352 height 26
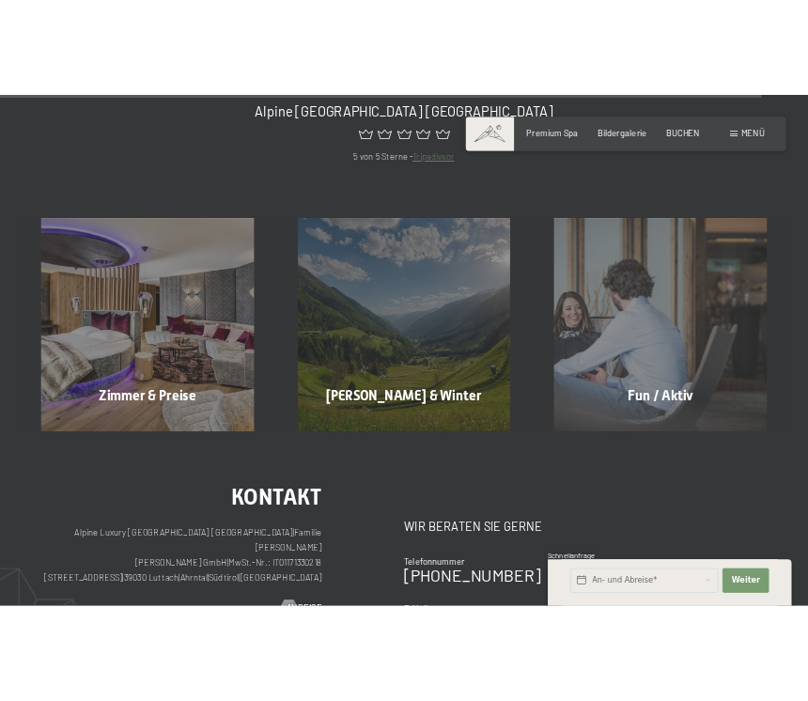
scroll to position [0, 0]
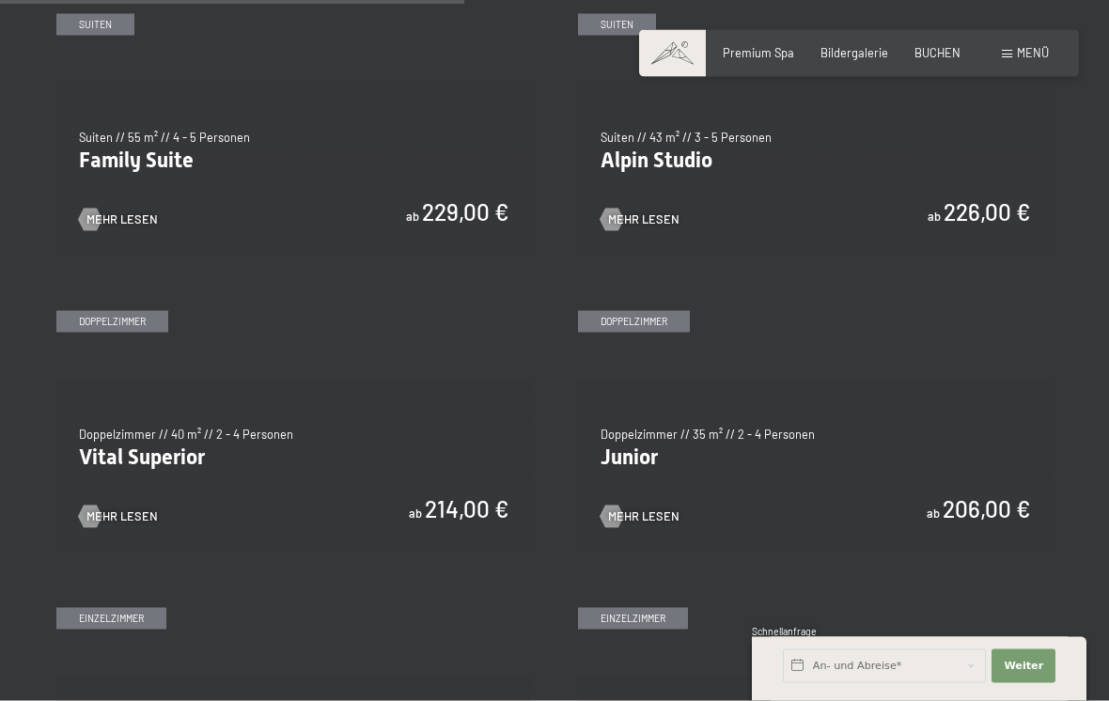
scroll to position [1900, 0]
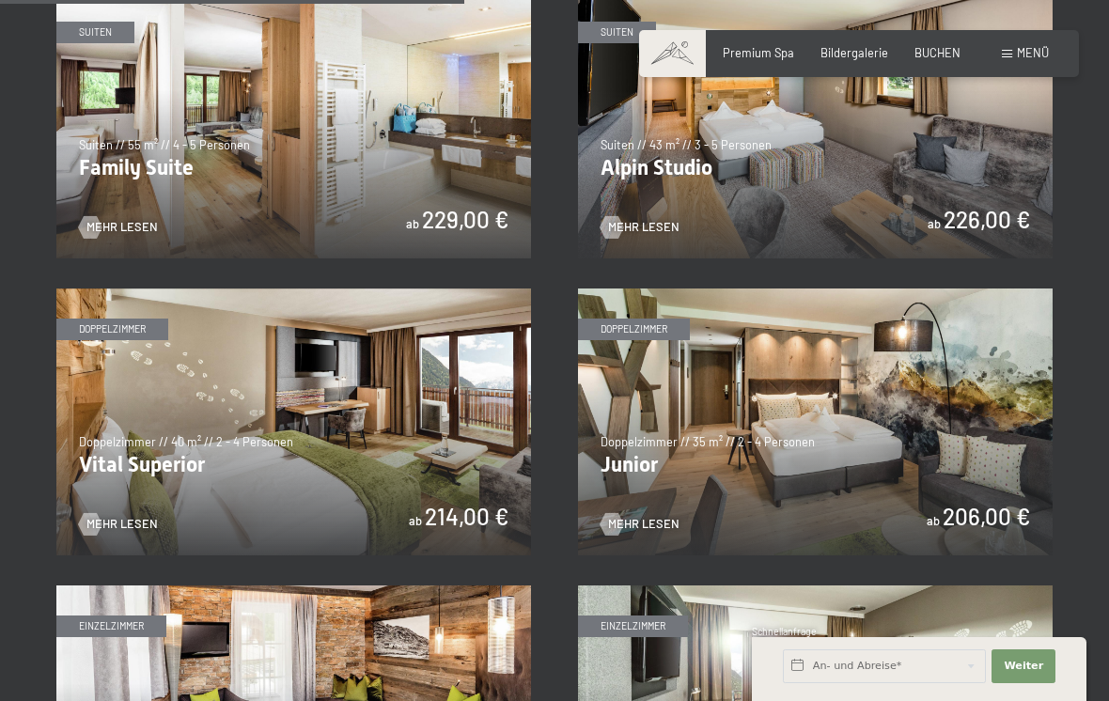
click at [618, 519] on div at bounding box center [611, 524] width 13 height 23
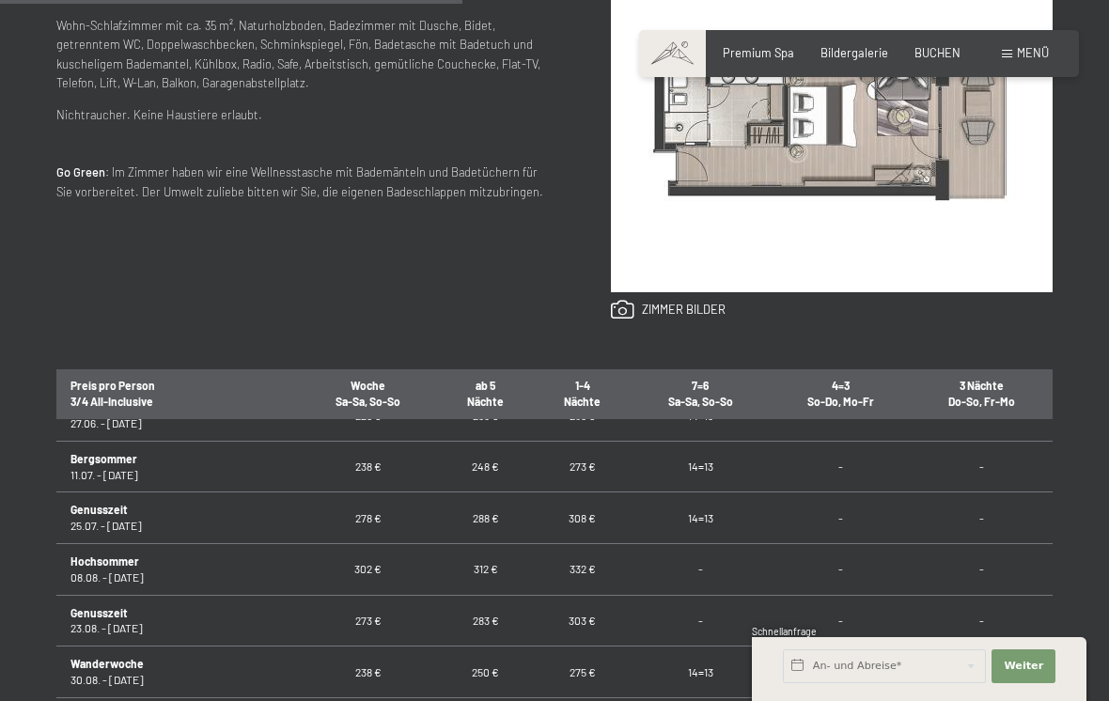
scroll to position [1179, 0]
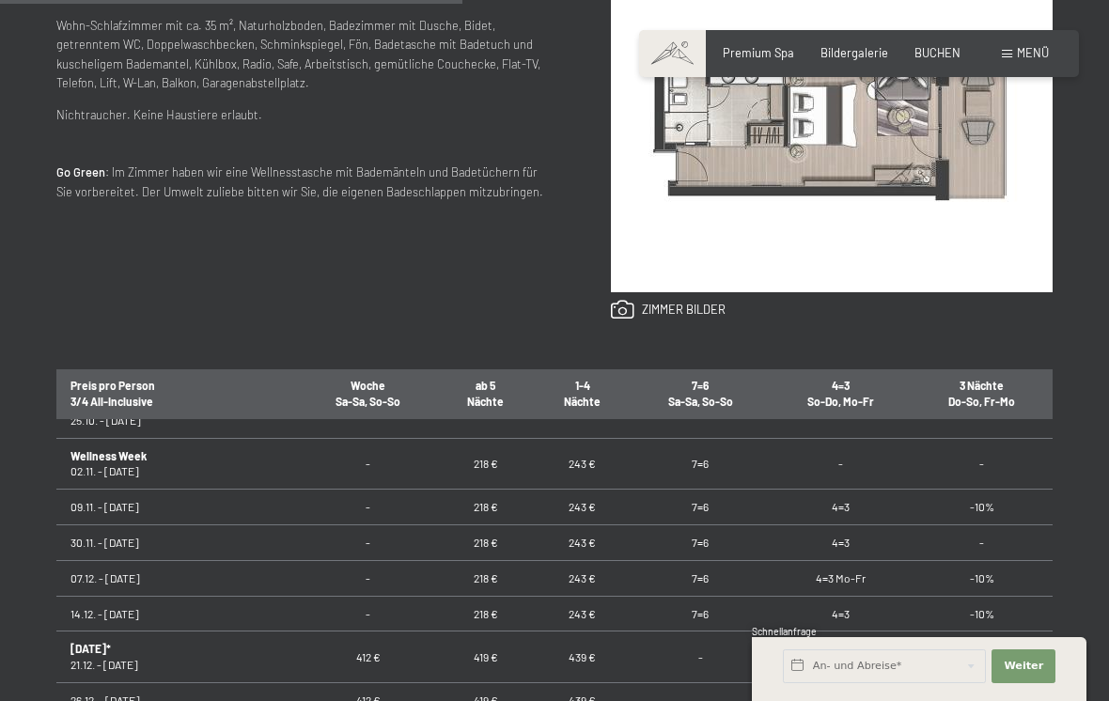
scroll to position [143, 0]
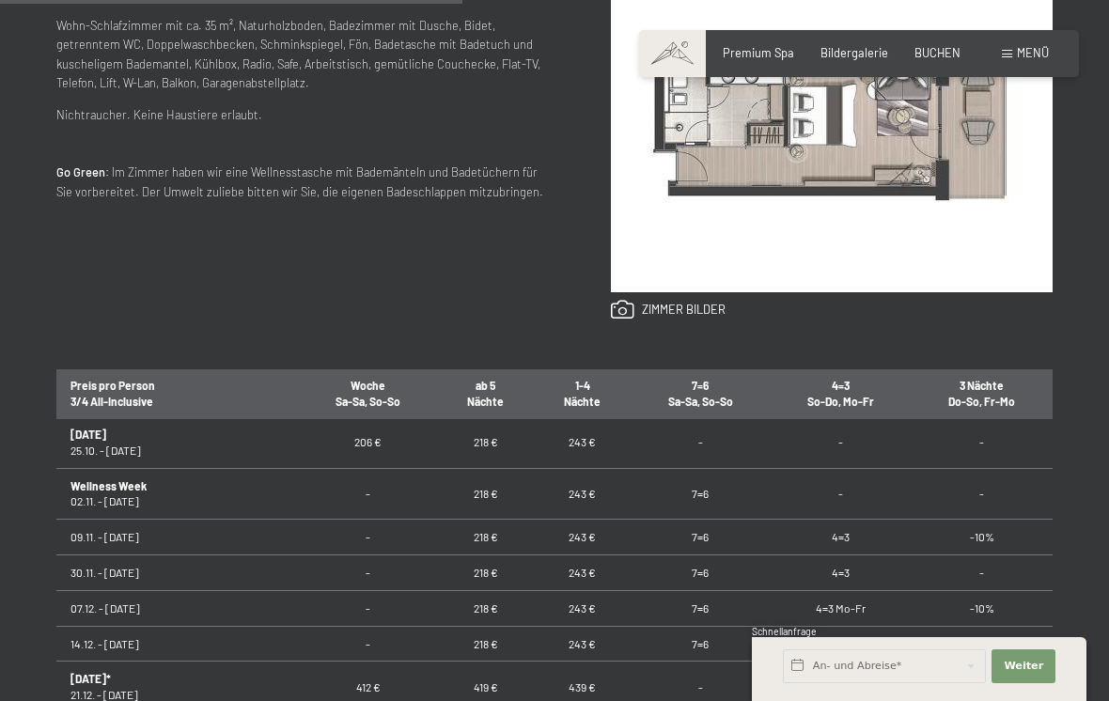
click at [804, 571] on td "4=3" at bounding box center [841, 573] width 142 height 36
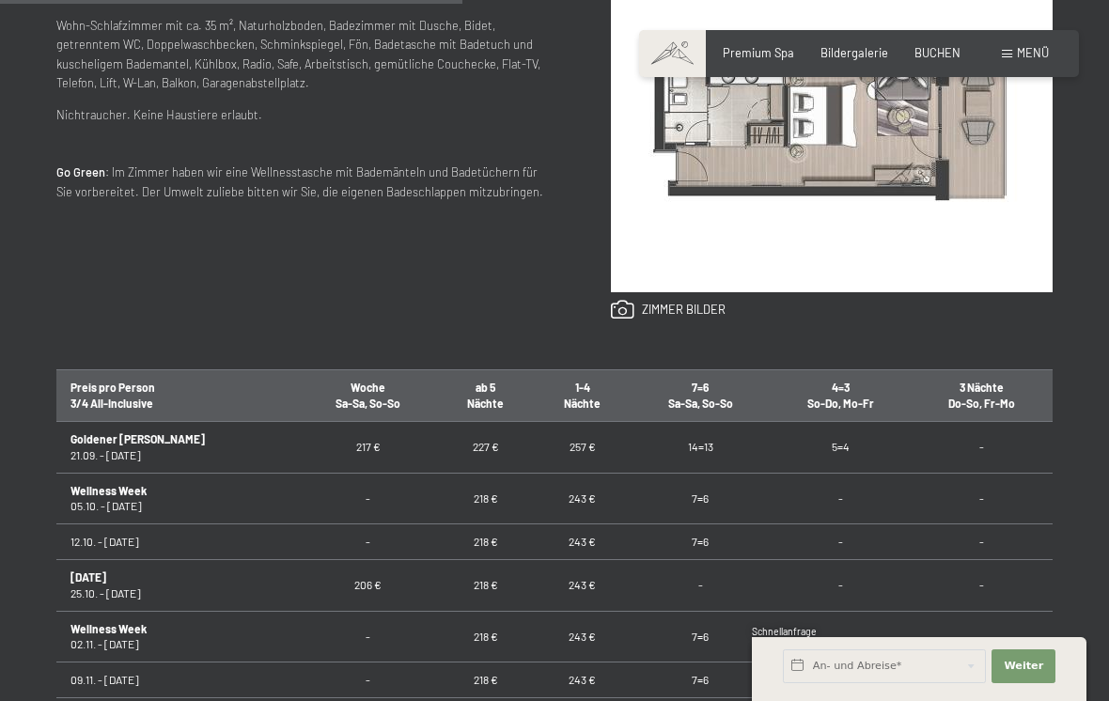
scroll to position [0, 0]
click at [770, 502] on td "-" at bounding box center [841, 499] width 142 height 52
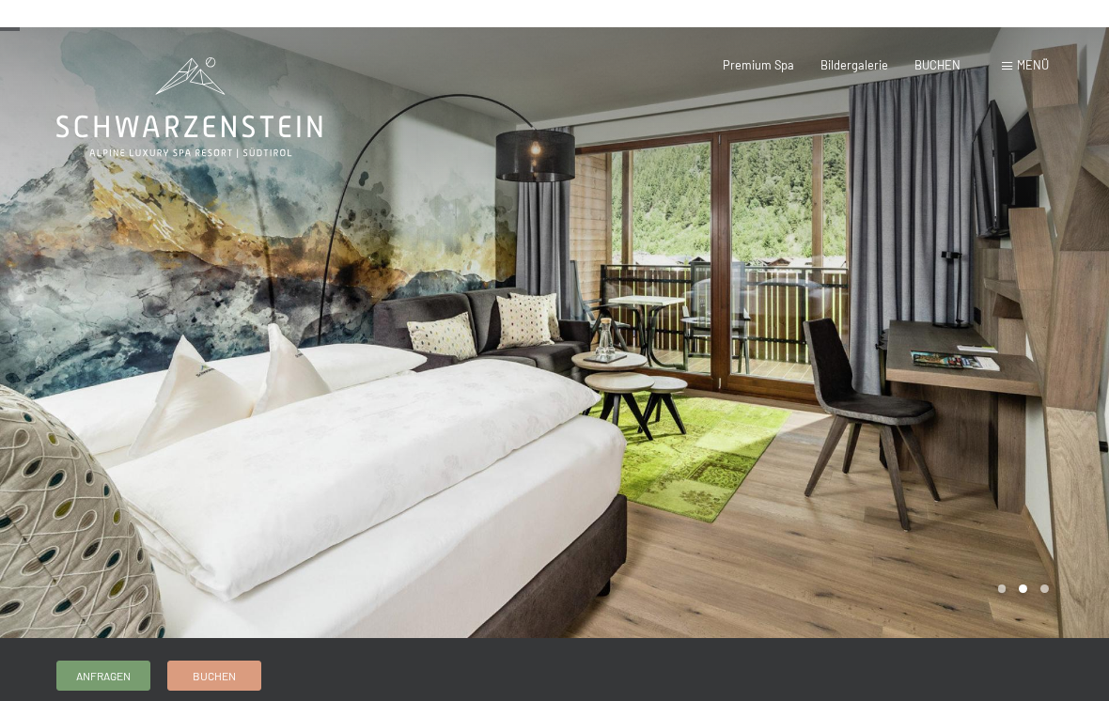
scroll to position [550, 0]
